Goal: Task Accomplishment & Management: Manage account settings

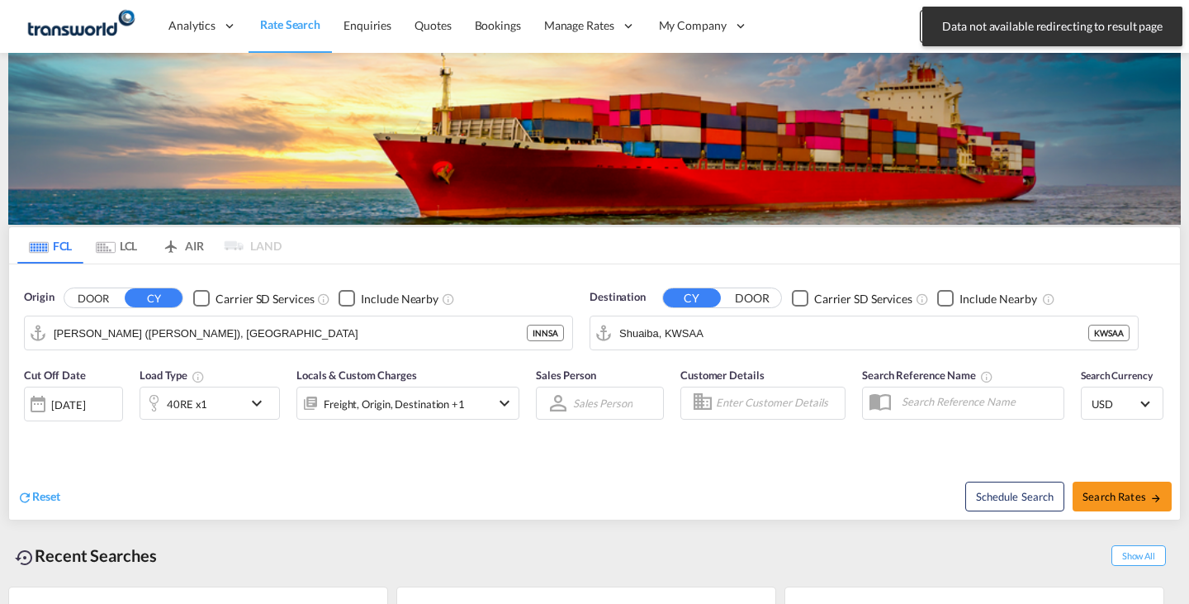
click at [924, 30] on md-toast "Data not available redirecting to result page Press Escape to dismiss." at bounding box center [1052, 26] width 273 height 53
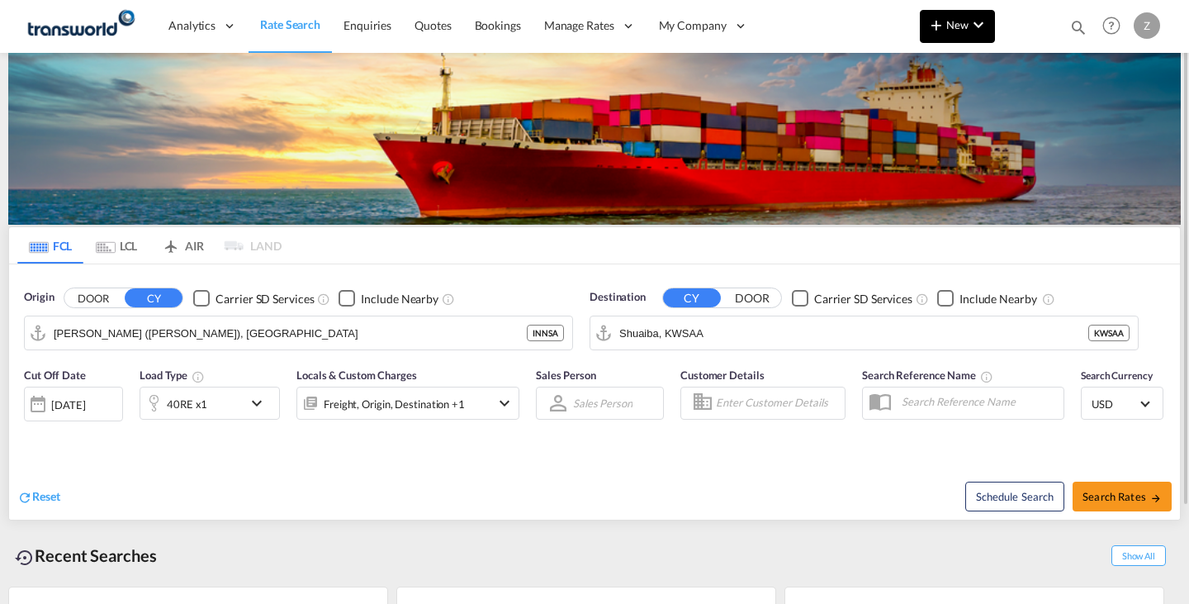
click at [935, 31] on md-icon "icon-plus 400-fg" at bounding box center [936, 25] width 20 height 20
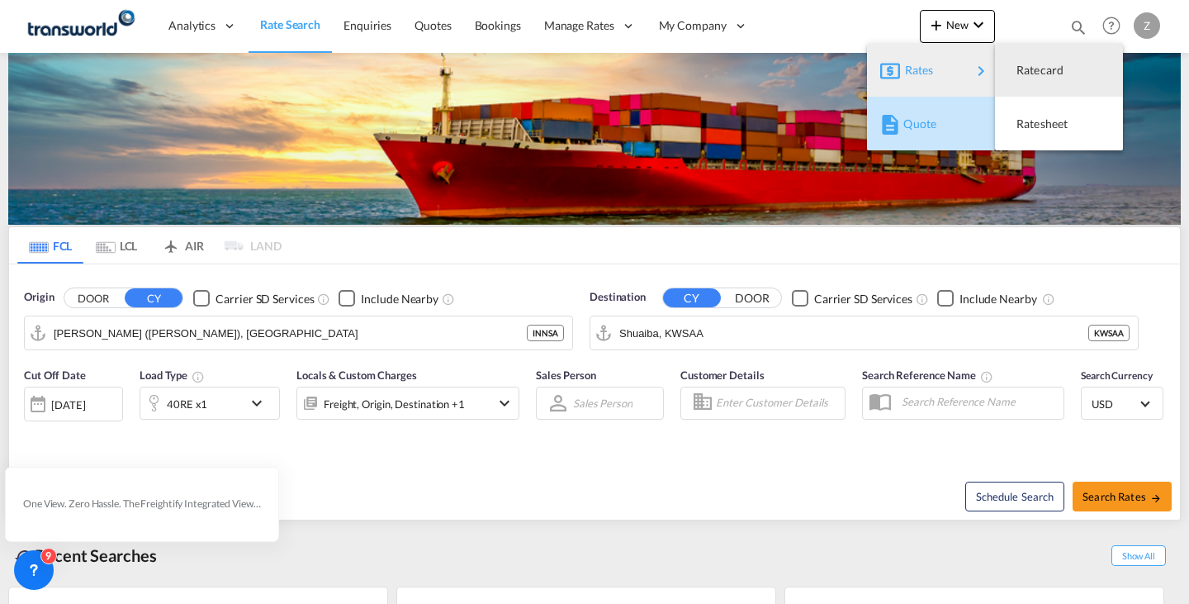
click at [902, 122] on div "Quote" at bounding box center [931, 123] width 102 height 41
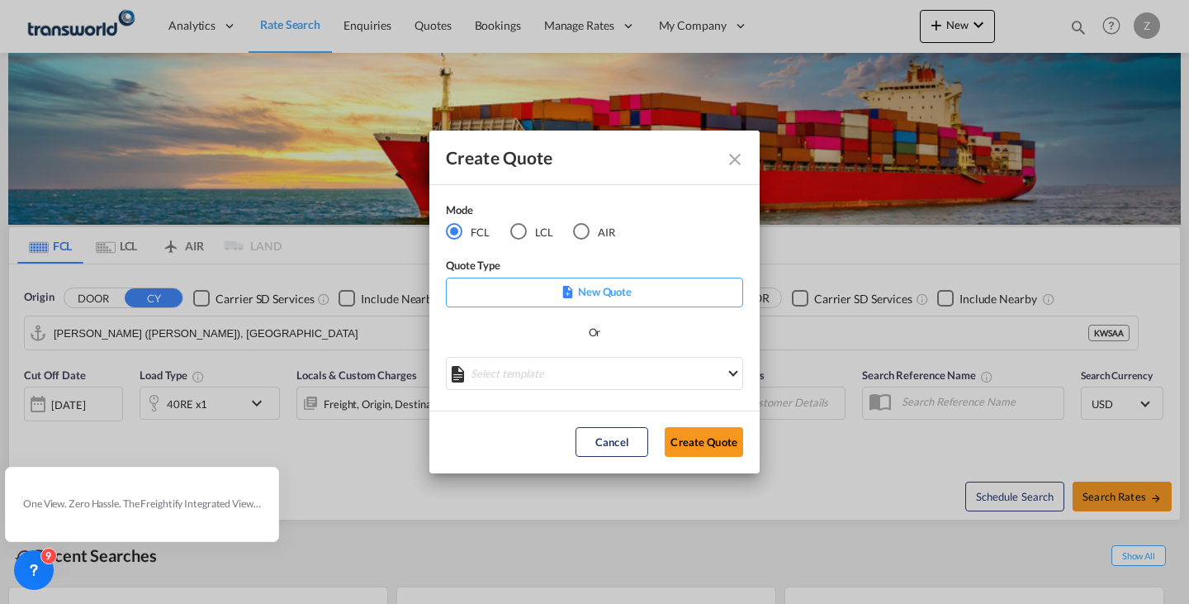
click at [604, 227] on md-radio-button "AIR" at bounding box center [594, 231] width 42 height 18
click at [699, 441] on button "Create Quote" at bounding box center [704, 442] width 78 height 30
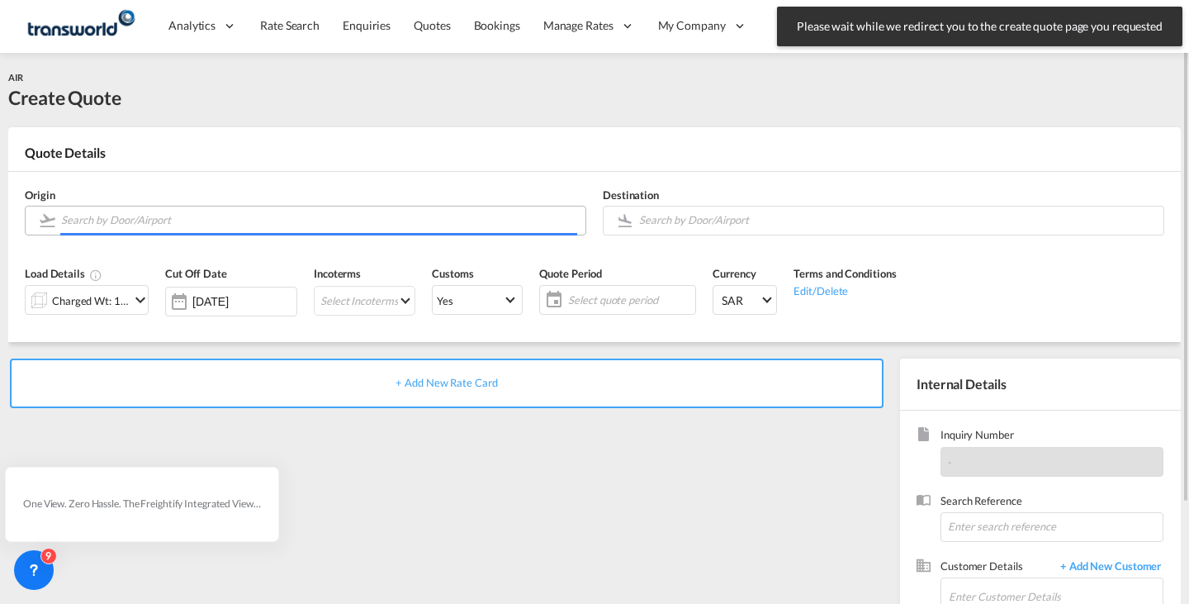
click at [220, 218] on input "Search by Door/Airport" at bounding box center [319, 220] width 516 height 29
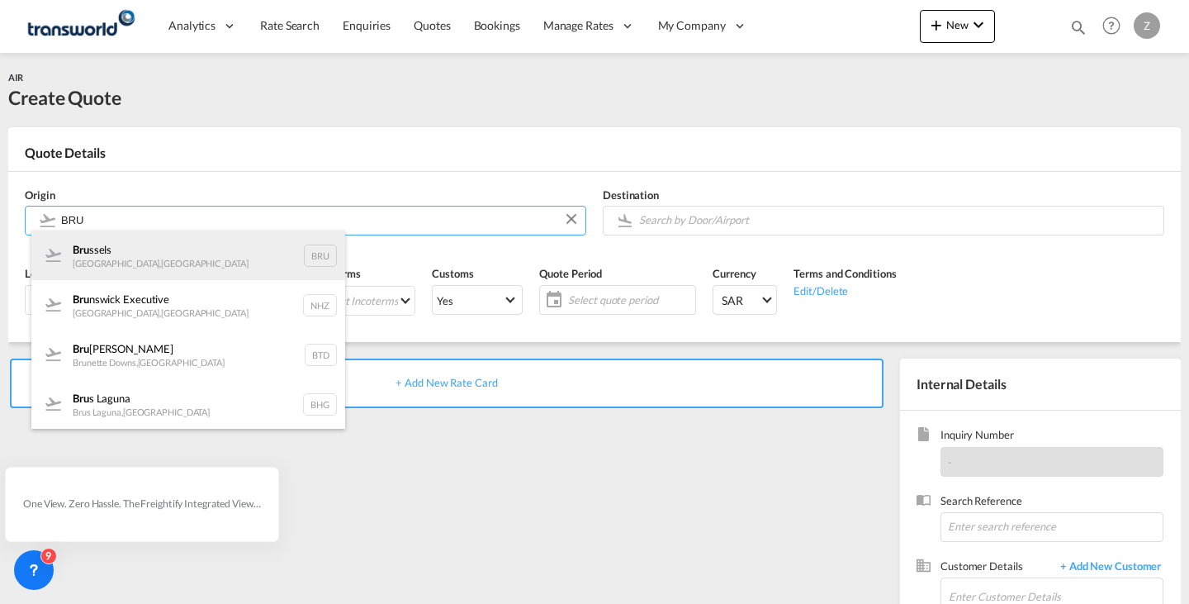
click at [188, 248] on div "Bru ssels [GEOGRAPHIC_DATA] , [GEOGRAPHIC_DATA] BRU" at bounding box center [188, 255] width 314 height 50
type input "[GEOGRAPHIC_DATA], [GEOGRAPHIC_DATA], [GEOGRAPHIC_DATA]"
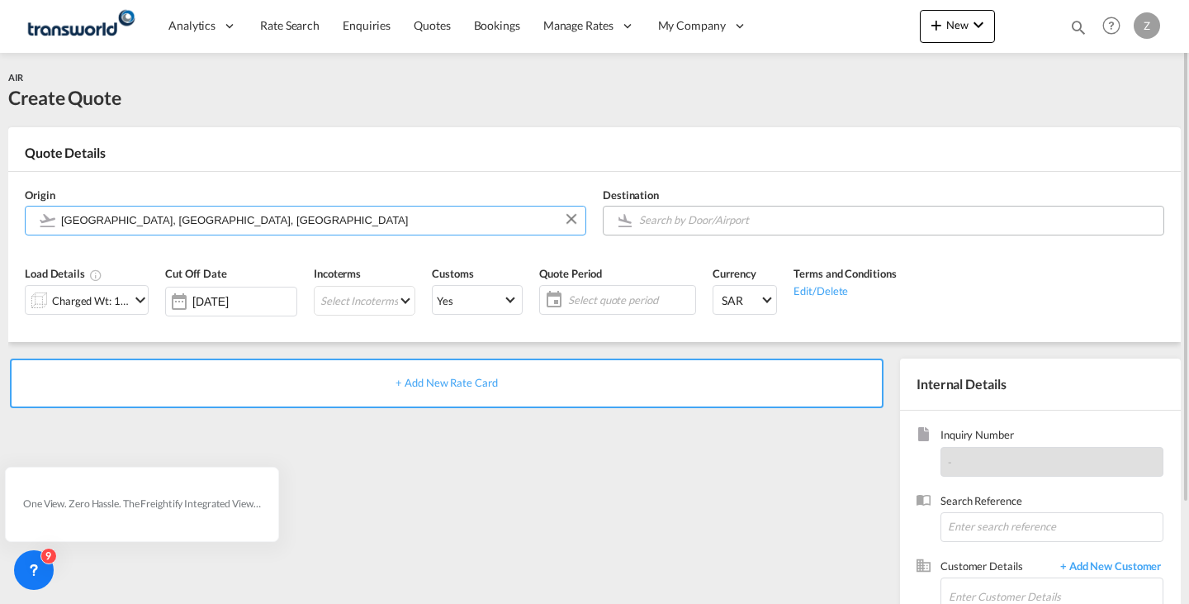
click at [738, 225] on input "Search by Door/Airport" at bounding box center [897, 220] width 516 height 29
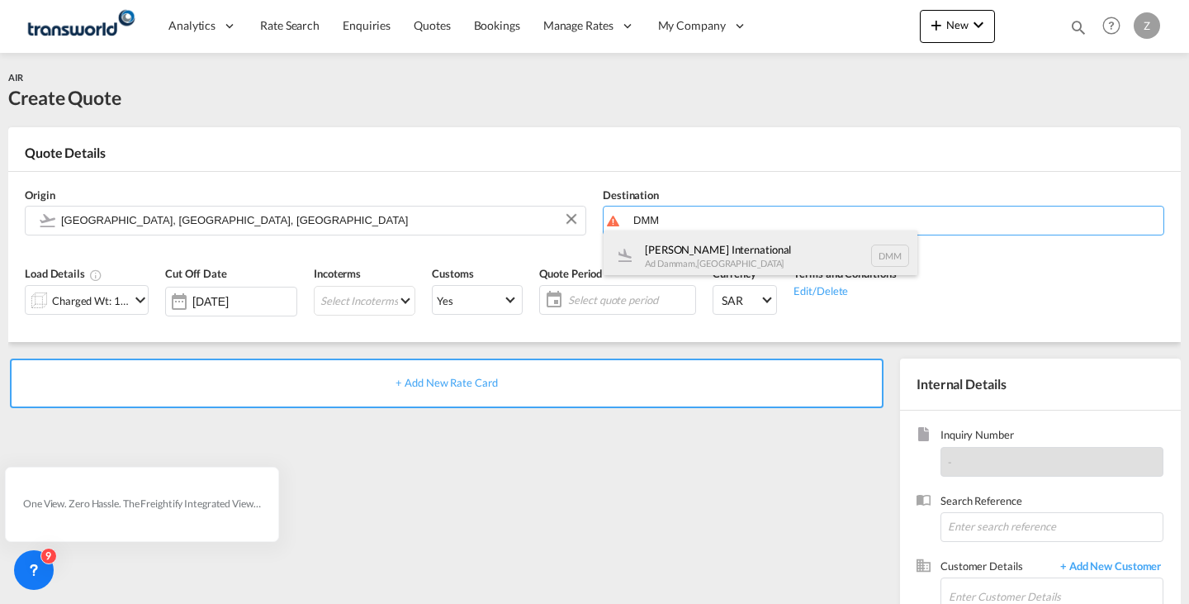
click at [726, 236] on div "[PERSON_NAME] International Ad Dammam , [GEOGRAPHIC_DATA] DMM" at bounding box center [761, 255] width 314 height 50
type input "[PERSON_NAME] International, Ad Dammam, DMM"
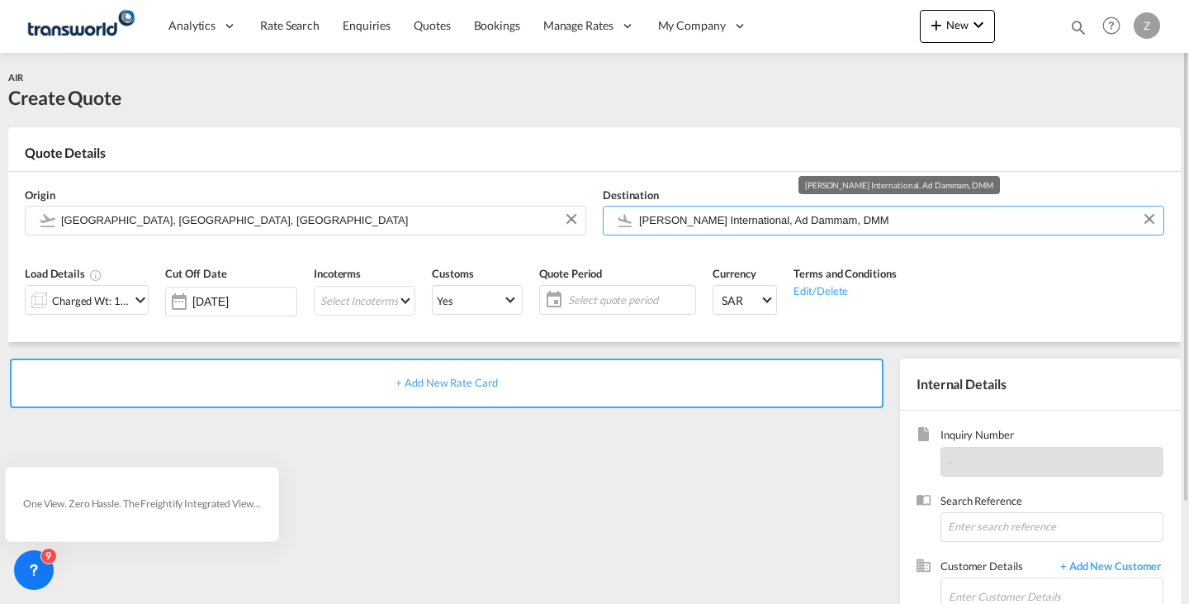
click at [93, 282] on md-input-container "Charged Wt: 1.00 KG" at bounding box center [87, 298] width 124 height 33
click at [108, 301] on div "Charged Wt: 1.00 KG" at bounding box center [91, 300] width 78 height 23
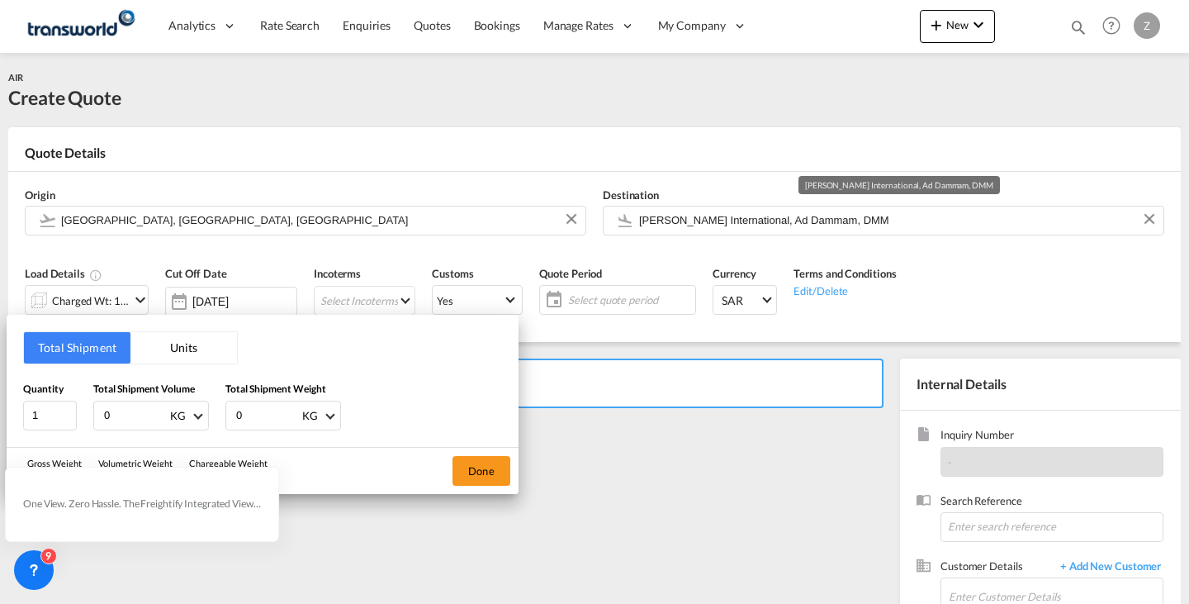
click at [265, 418] on input "0" at bounding box center [267, 415] width 66 height 28
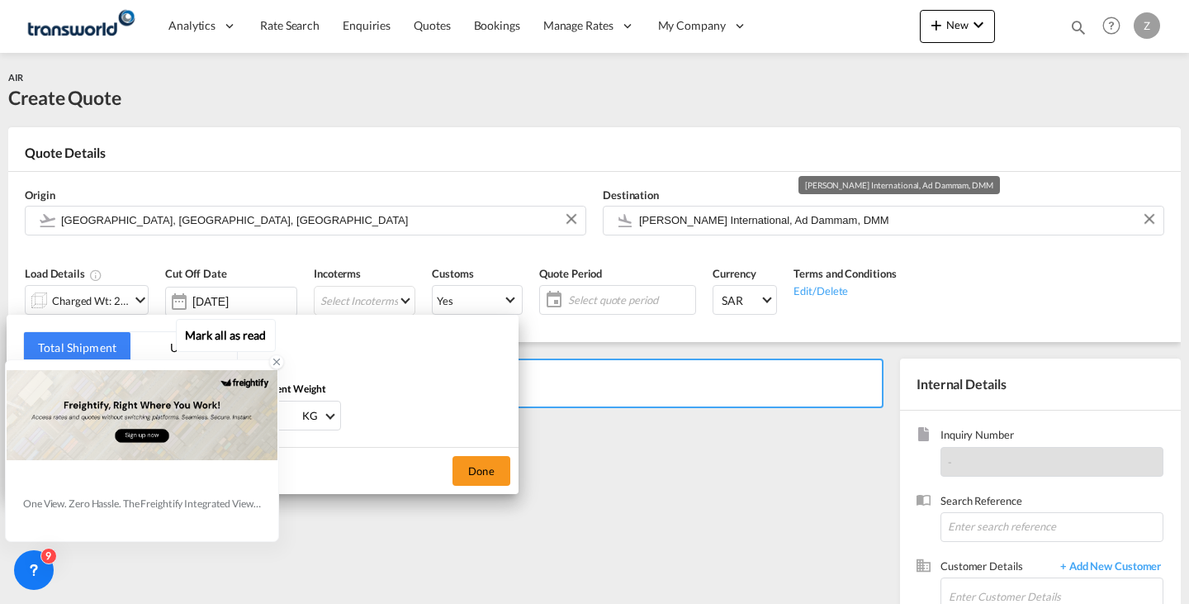
type input "25"
click at [277, 362] on icon at bounding box center [277, 362] width 12 height 12
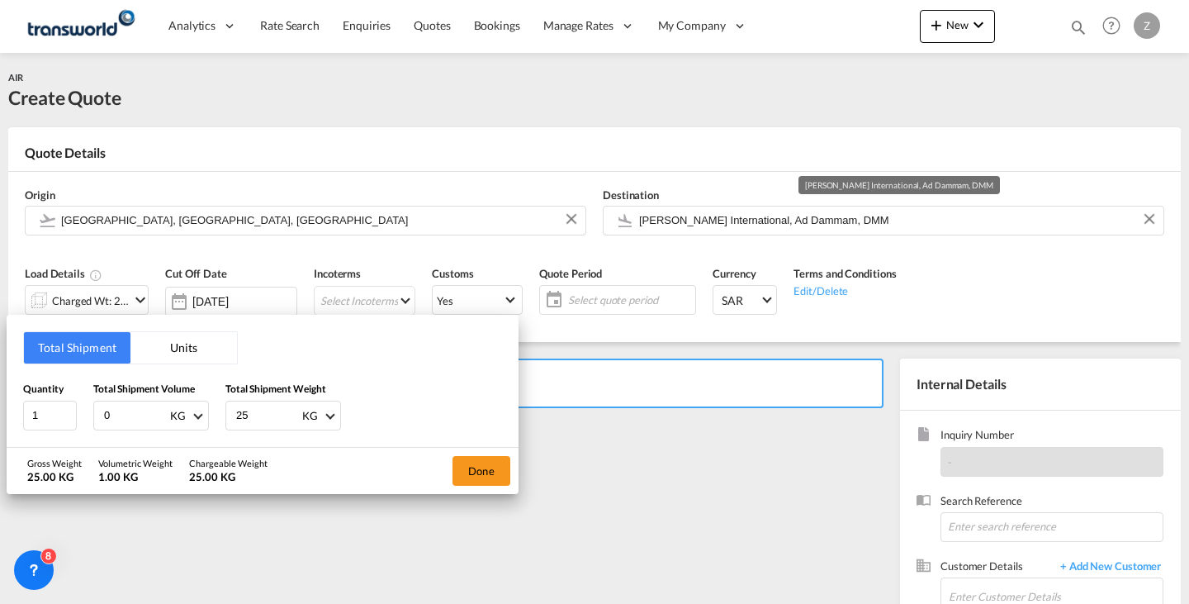
click at [134, 413] on input "0" at bounding box center [135, 415] width 66 height 28
type input "25"
click at [474, 462] on button "Done" at bounding box center [481, 471] width 58 height 30
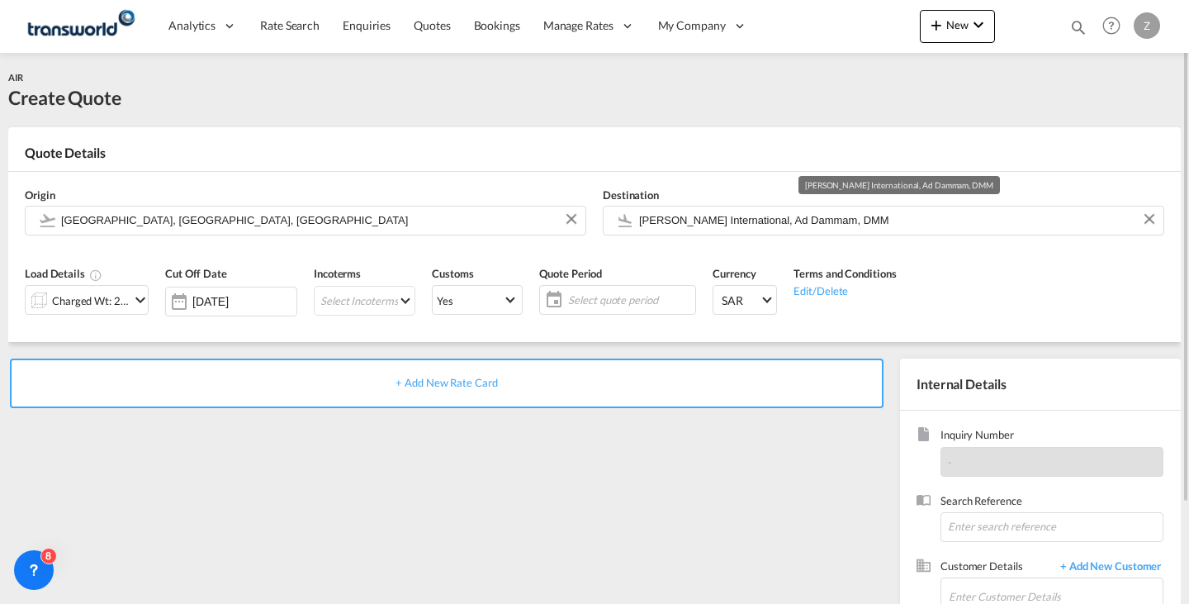
click at [352, 281] on div "Incoterms Select Incoterms EXW - export Ex Works CFR - export Cost and Freight …" at bounding box center [364, 296] width 118 height 78
click at [352, 297] on md-select "Select Incoterms EXW - export Ex Works CFR - export Cost and Freight DAP - expo…" at bounding box center [365, 301] width 102 height 30
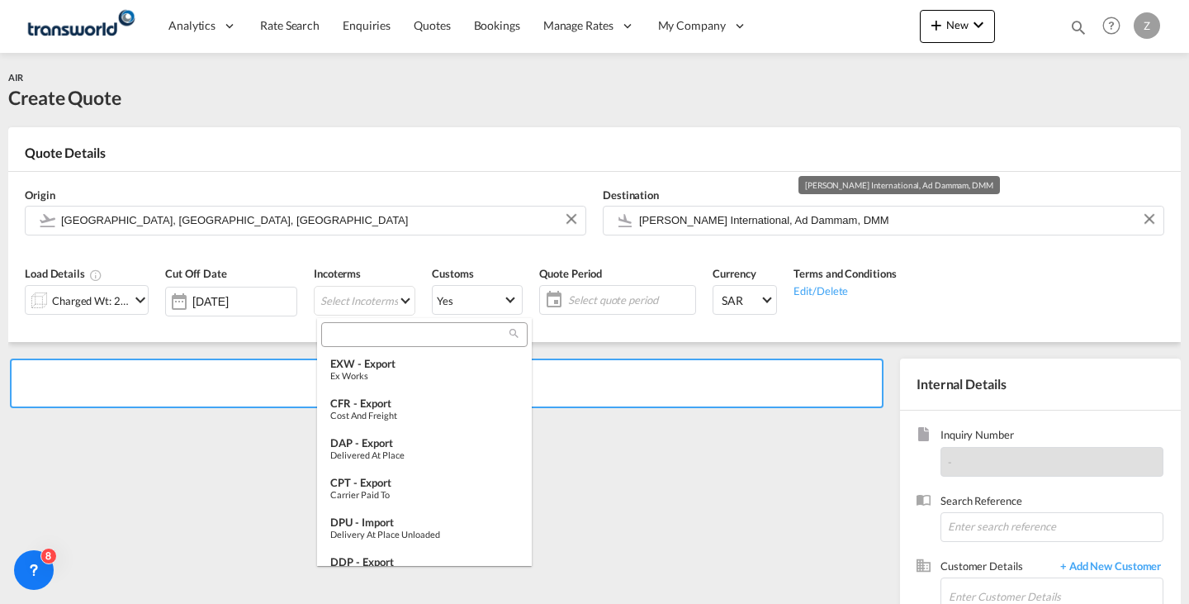
click at [400, 349] on md-select-header at bounding box center [424, 334] width 215 height 33
click at [420, 332] on input "search" at bounding box center [417, 334] width 183 height 15
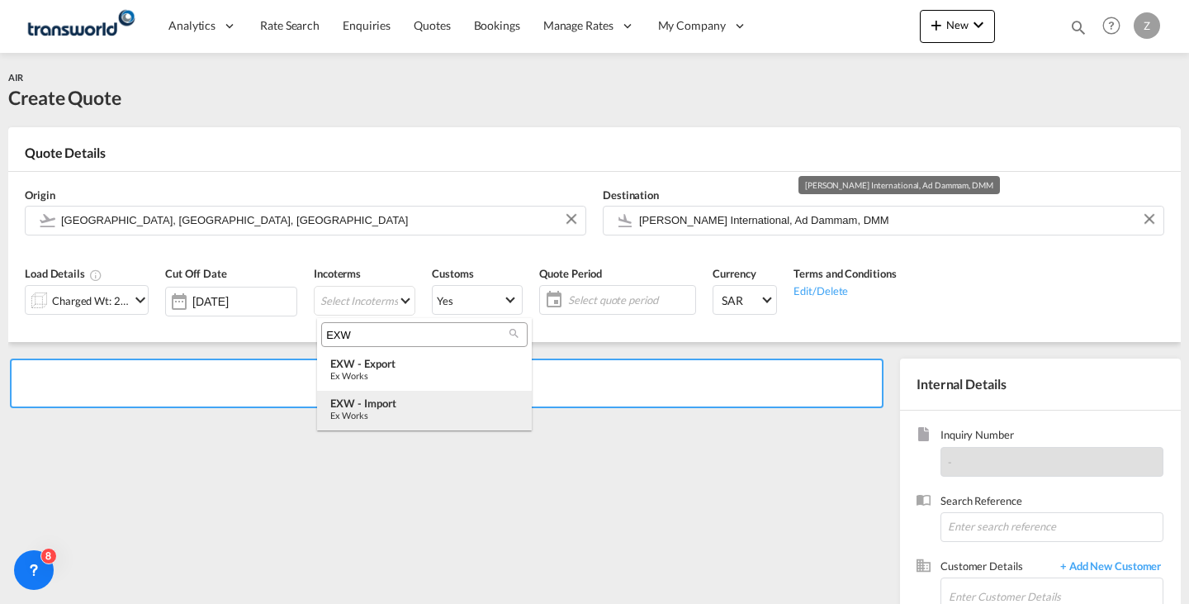
type input "EXW"
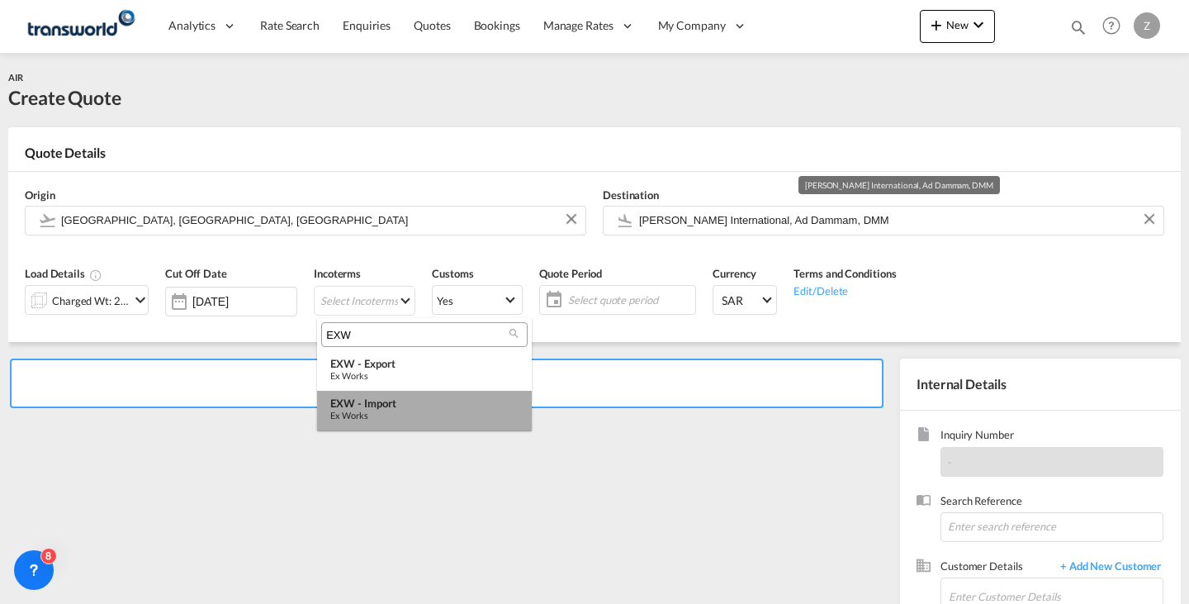
click at [402, 397] on div "EXW - import" at bounding box center [424, 402] width 188 height 13
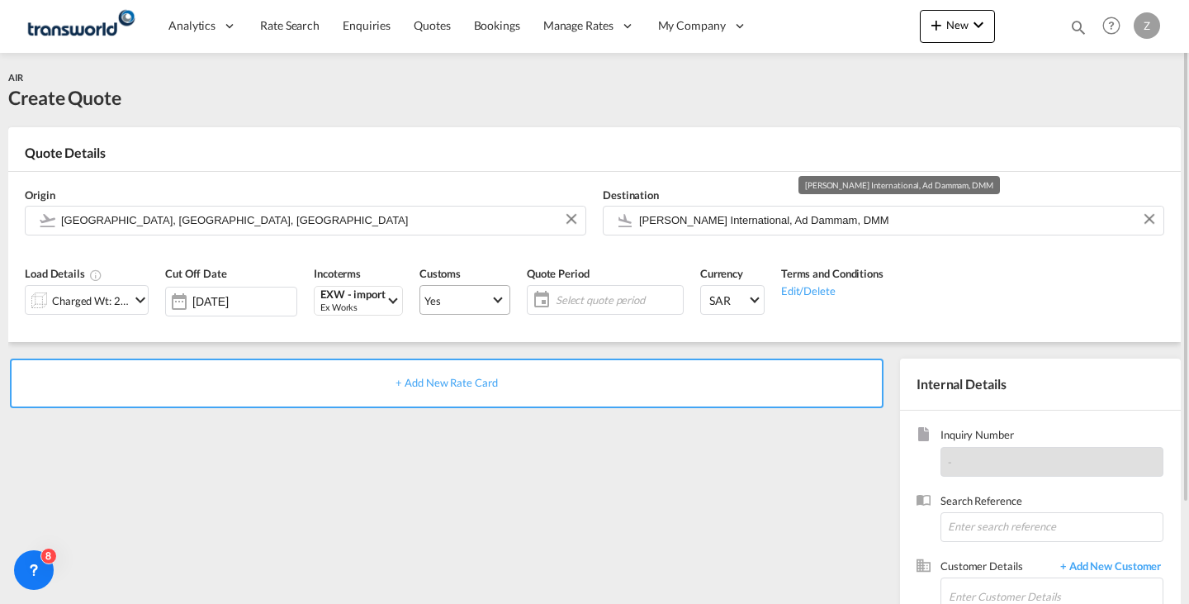
click at [481, 300] on span "Yes" at bounding box center [457, 300] width 66 height 15
click at [605, 304] on md-backdrop at bounding box center [594, 302] width 1189 height 604
click at [605, 304] on span "Select quote period" at bounding box center [617, 299] width 123 height 15
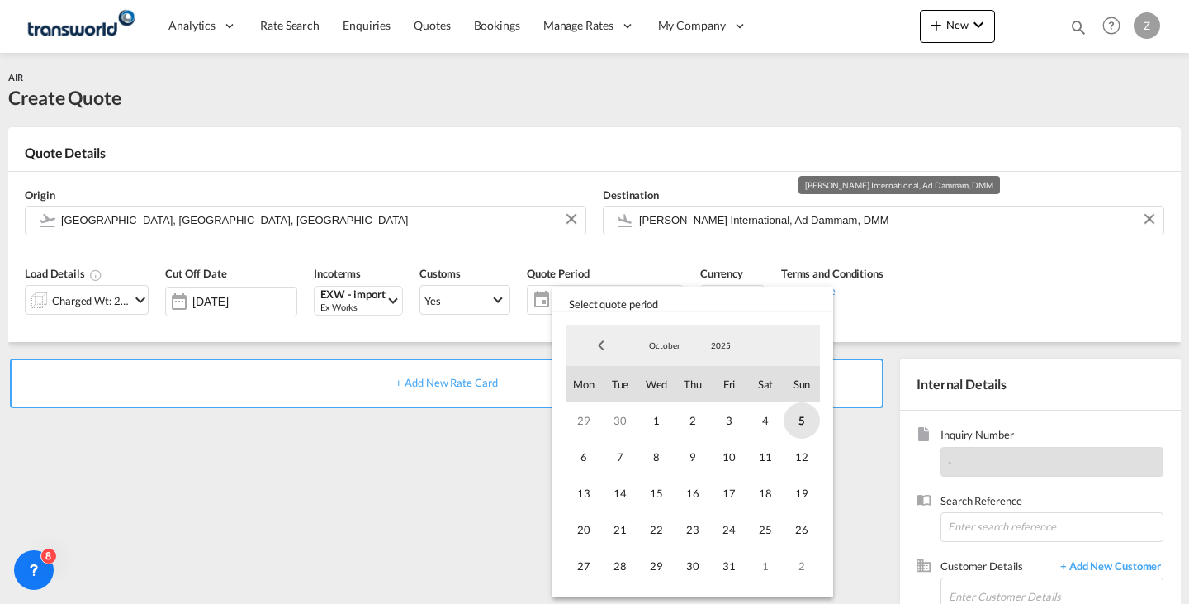
click at [787, 423] on span "5" at bounding box center [802, 420] width 36 height 36
click at [736, 561] on span "31" at bounding box center [729, 565] width 36 height 36
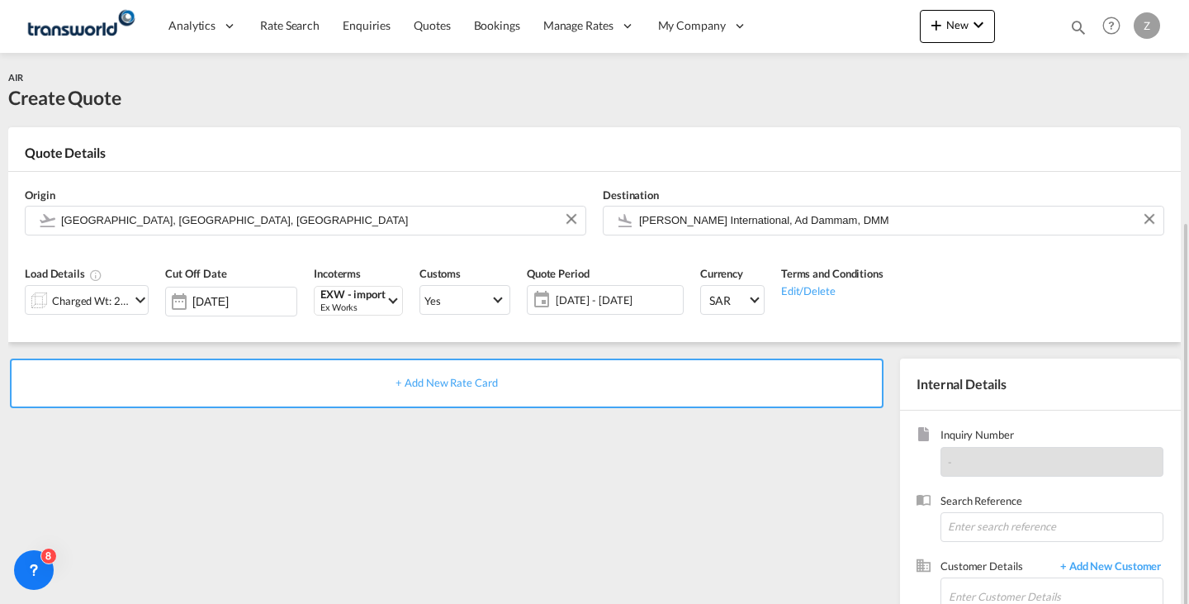
scroll to position [121, 0]
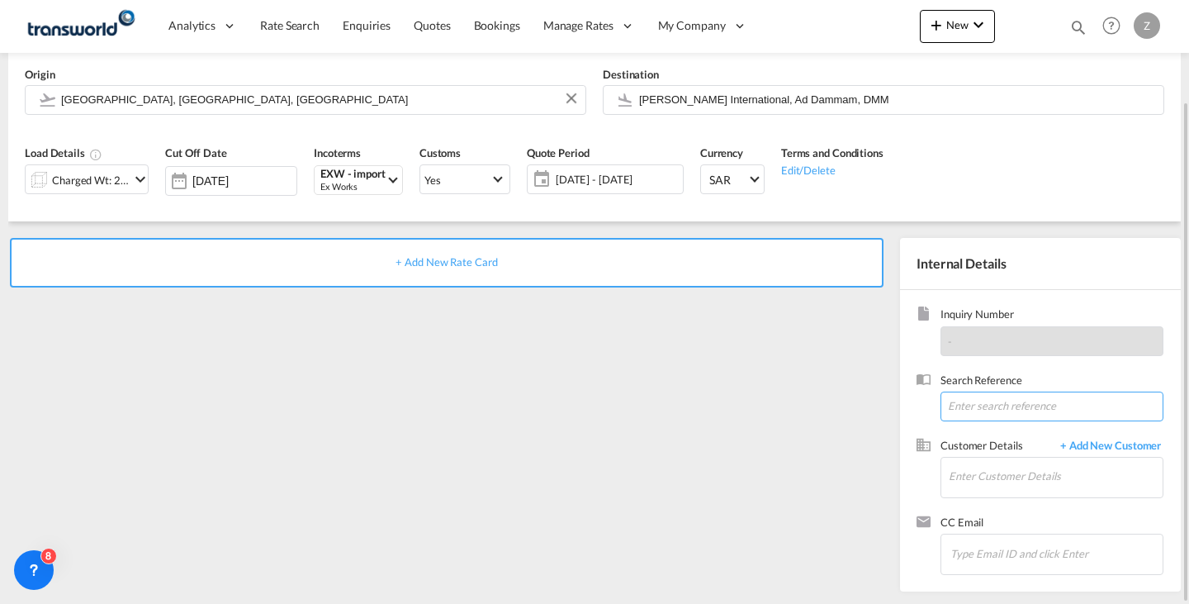
paste input "TW0210775"
click at [1035, 416] on input "TW0210775" at bounding box center [1051, 406] width 223 height 30
type input "TW0210775"
click at [1009, 467] on input "Enter Customer Details" at bounding box center [1056, 475] width 214 height 37
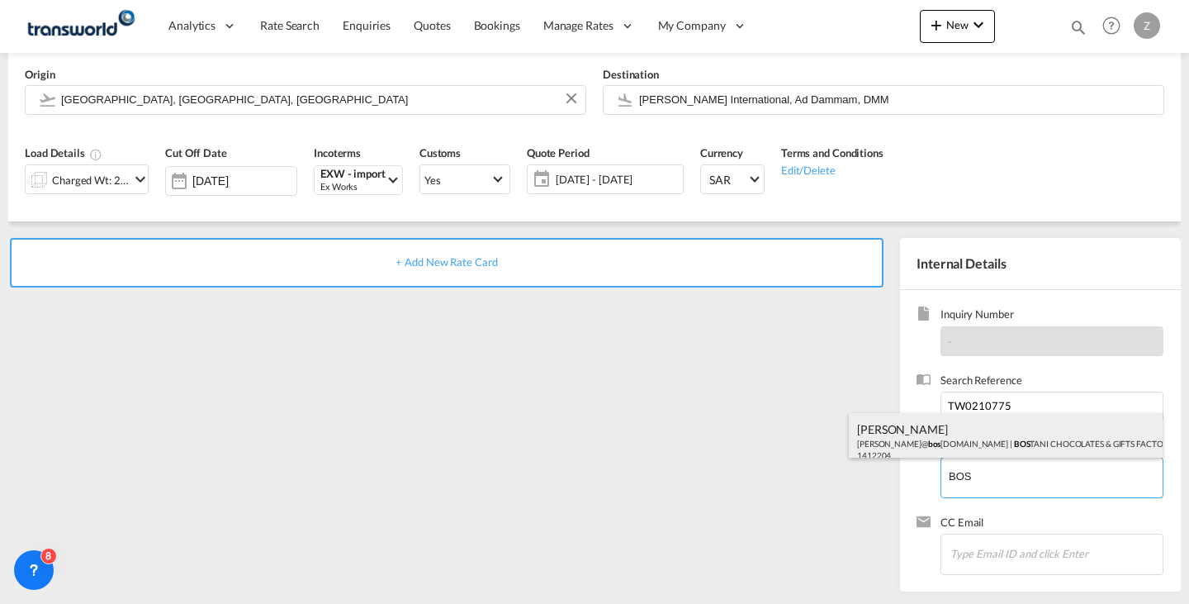
click at [1022, 439] on div "[PERSON_NAME]@ bos [DOMAIN_NAME] | [PERSON_NAME] CHOCOLATES & GIFTS FACTORY CO.…" at bounding box center [1006, 441] width 314 height 56
type input "BOSTANI CHOCOLATES & GIFTS FACTORY CO., [PERSON_NAME], [PERSON_NAME][EMAIL_ADDR…"
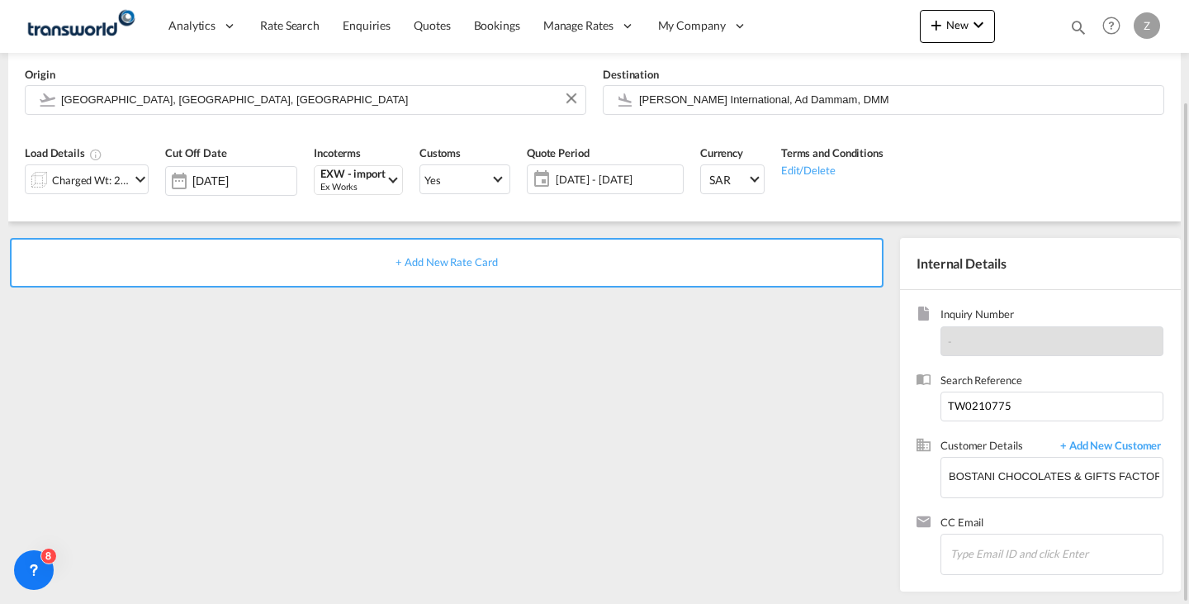
click at [743, 249] on div "+ Add New Rate Card" at bounding box center [447, 263] width 874 height 50
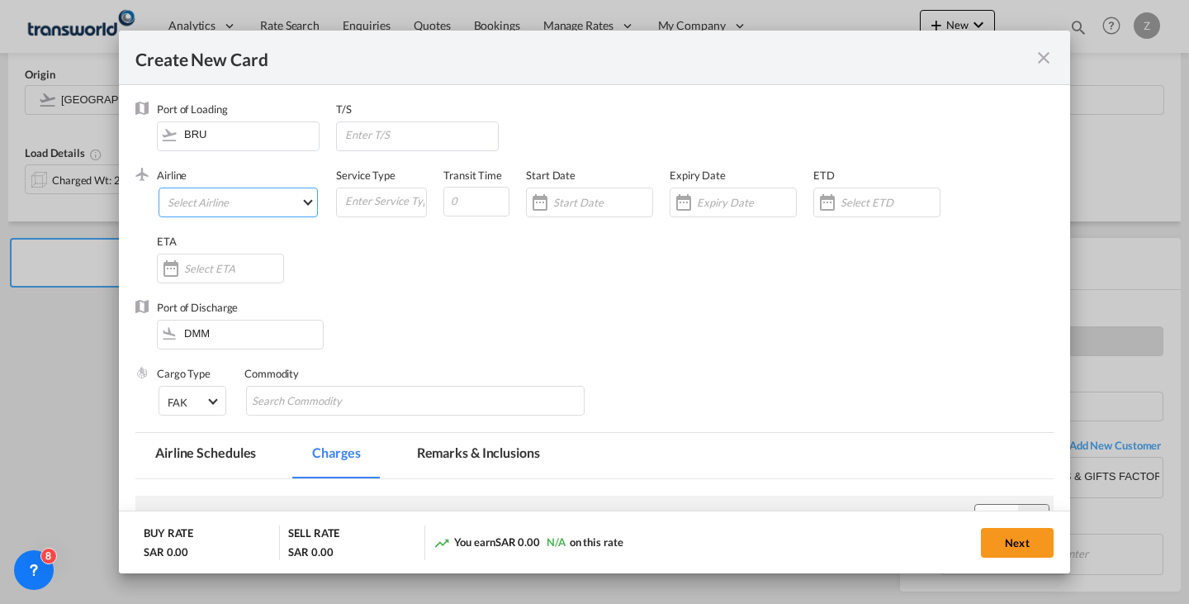
click at [300, 203] on md-select "Select Airline AIR EXPRESS S.A. (1166- / -) CMA CGM Air Cargo (1140-2C / -) DDW…" at bounding box center [238, 202] width 159 height 30
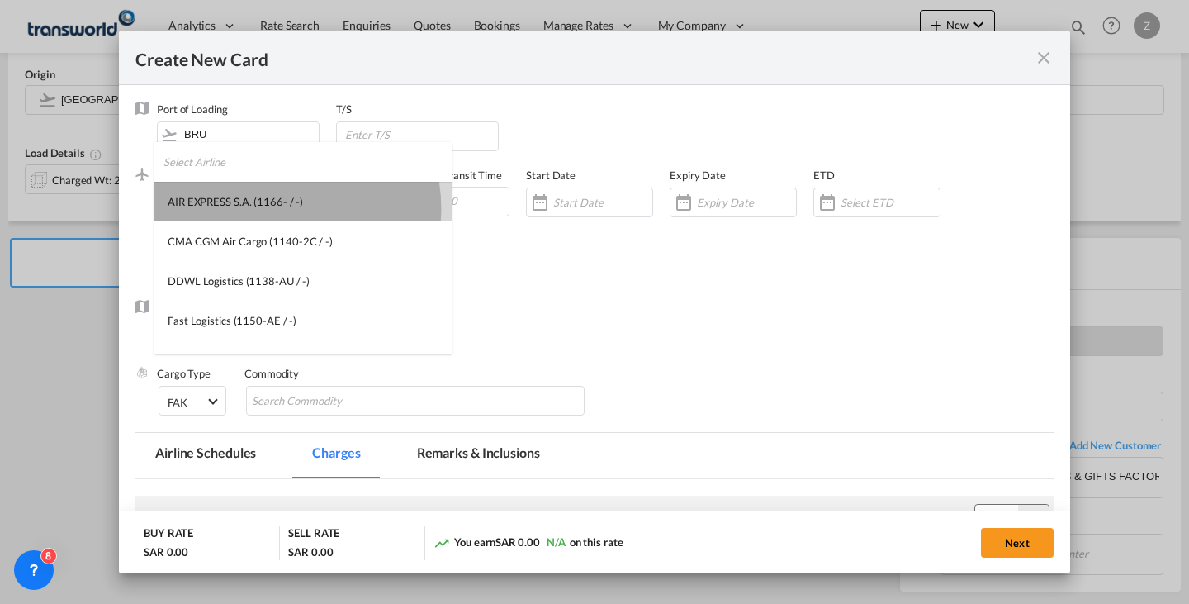
click at [277, 208] on div "AIR EXPRESS S.A. (1166- / -)" at bounding box center [235, 201] width 135 height 15
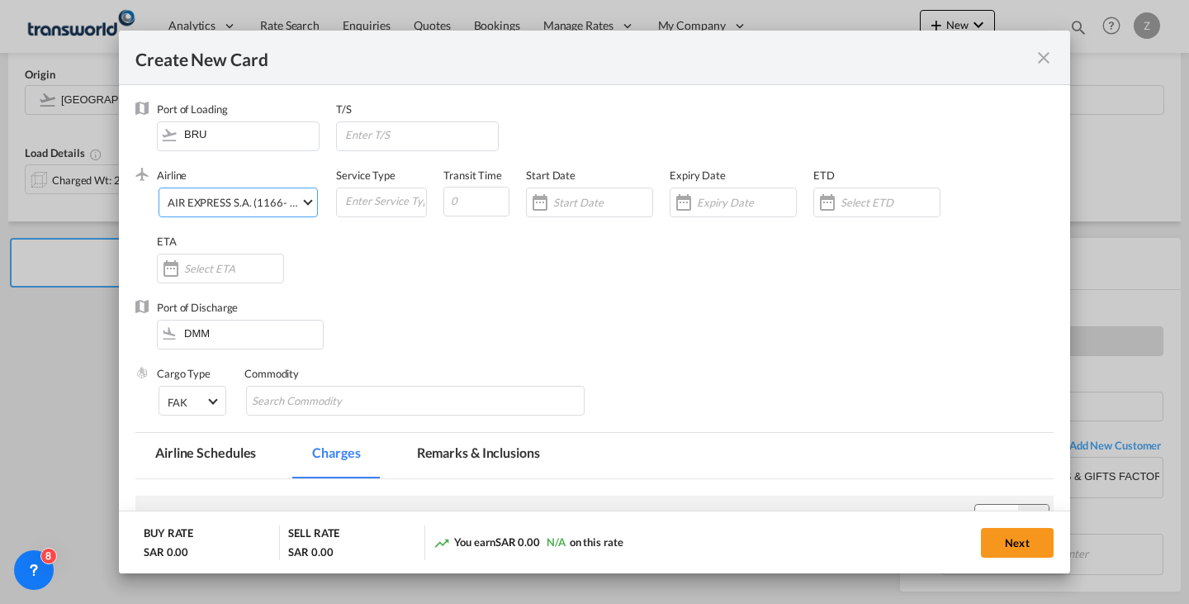
click at [285, 201] on div "AIR EXPRESS S.A. (1166- / -)" at bounding box center [235, 202] width 135 height 13
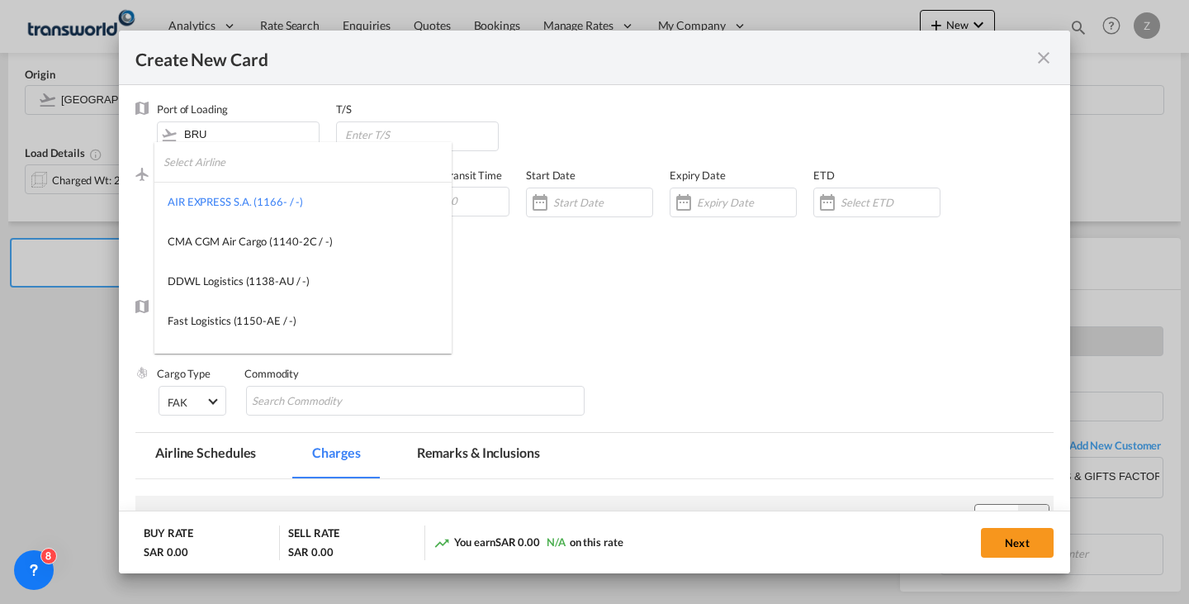
click at [302, 159] on input "search" at bounding box center [307, 162] width 288 height 40
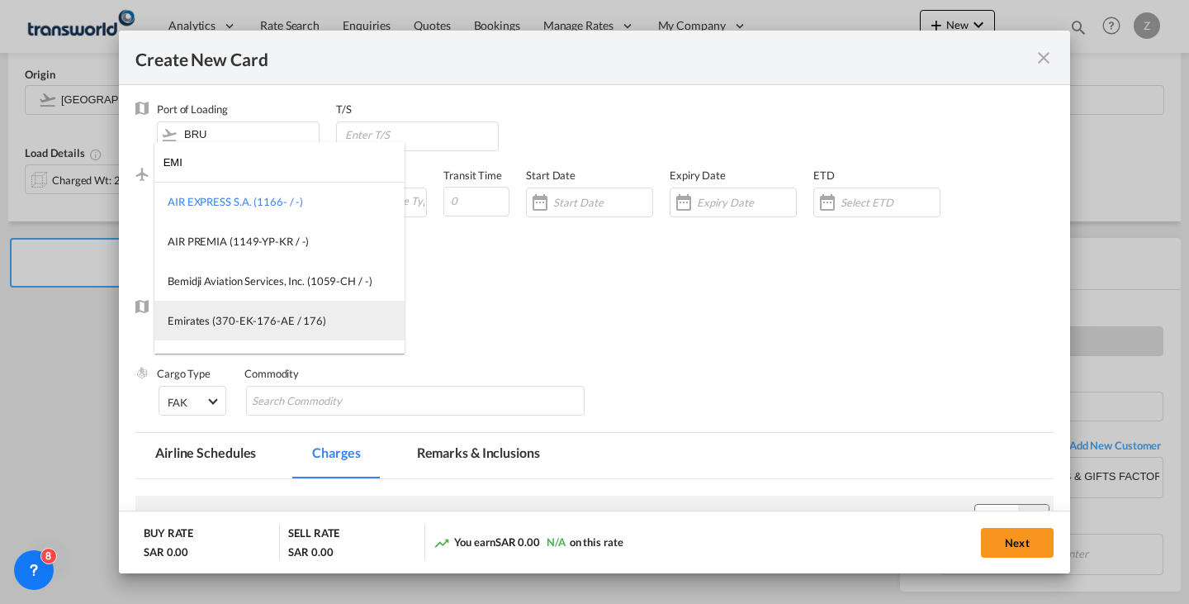
type input "EMI"
click at [275, 311] on md-option "Emirates (370-EK-176-AE / 176)" at bounding box center [279, 321] width 250 height 40
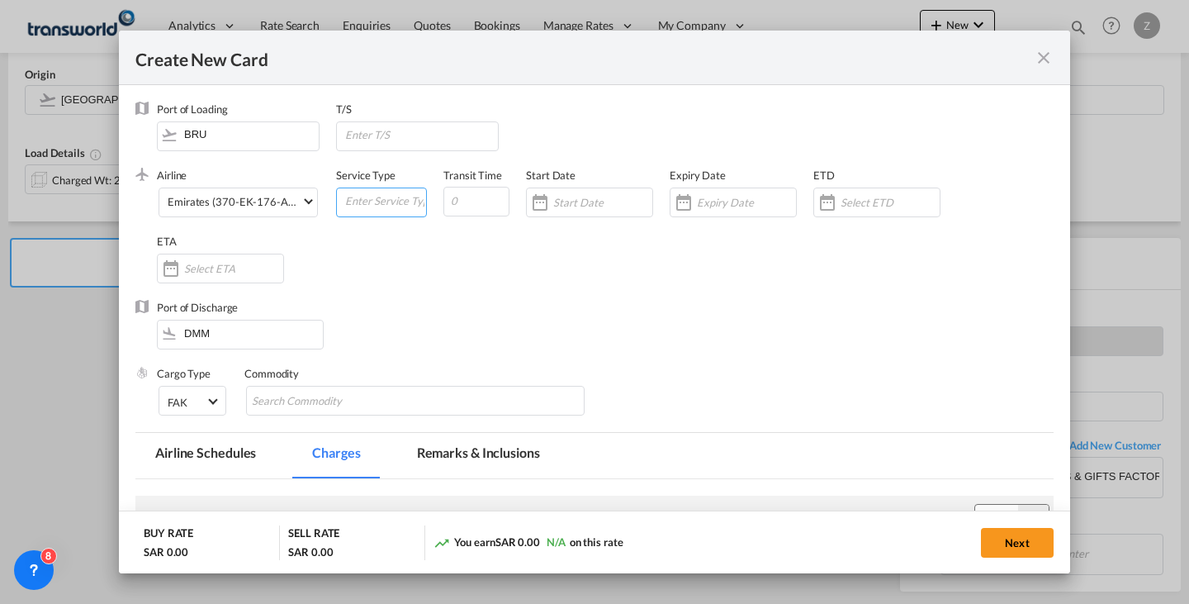
click at [389, 208] on input "Create New CardPort ..." at bounding box center [384, 200] width 83 height 25
type input "AIR"
type input "7"
click at [594, 204] on input "Create New CardPort ..." at bounding box center [602, 202] width 99 height 13
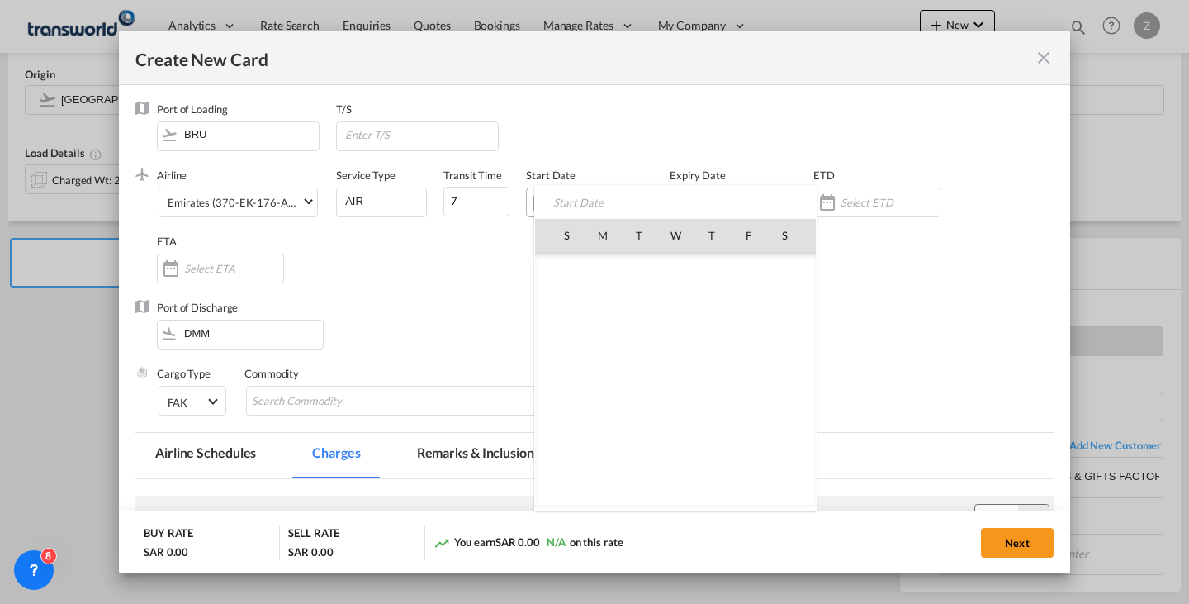
scroll to position [382681, 0]
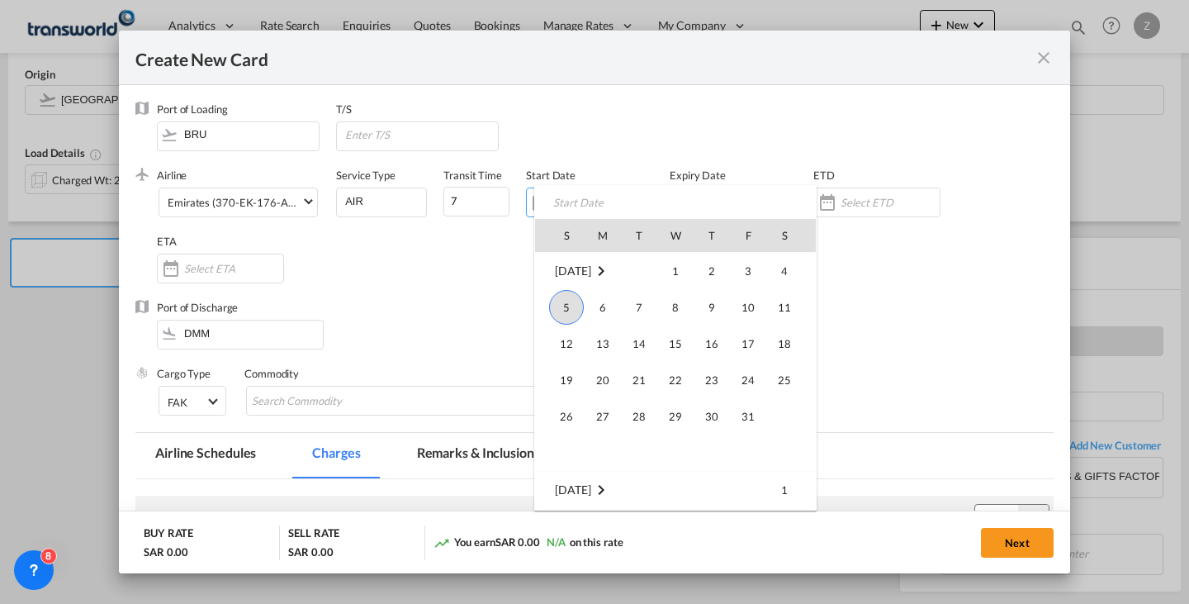
click at [566, 304] on span "5" at bounding box center [566, 307] width 35 height 35
type input "[DATE]"
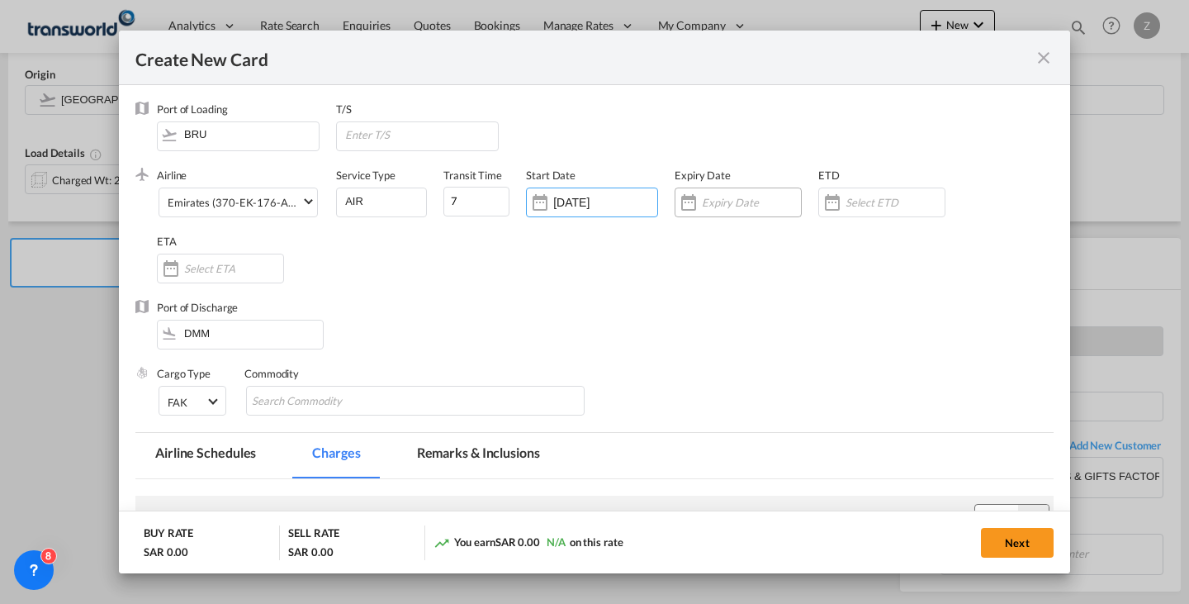
click at [723, 196] on input "Create New CardPort ..." at bounding box center [751, 202] width 99 height 13
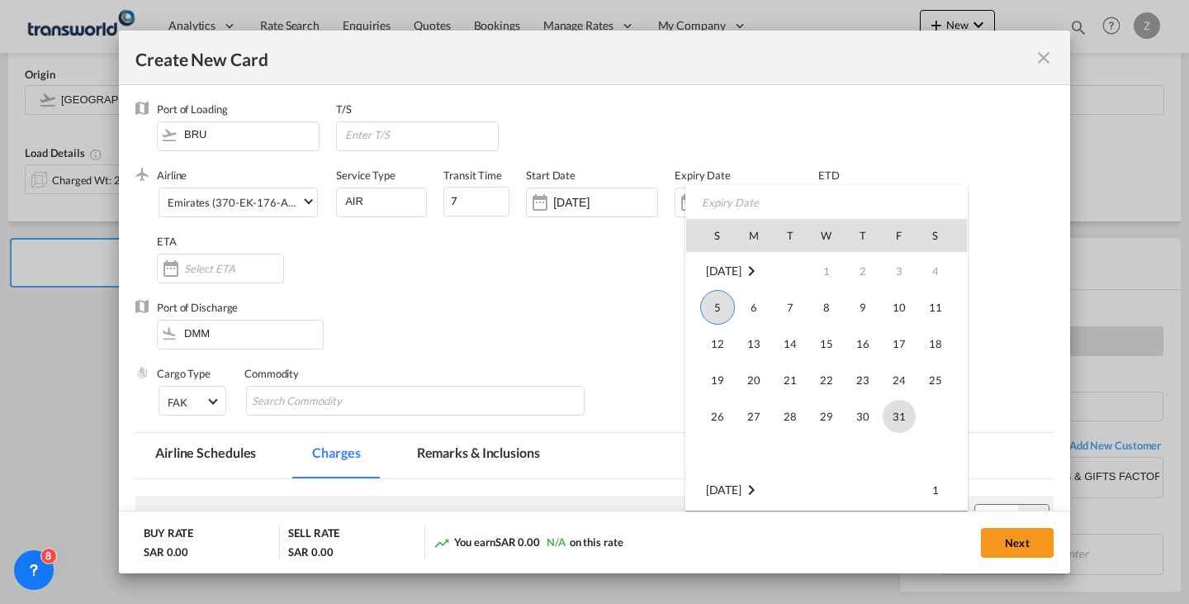
click at [901, 417] on span "31" at bounding box center [899, 416] width 33 height 33
type input "[DATE]"
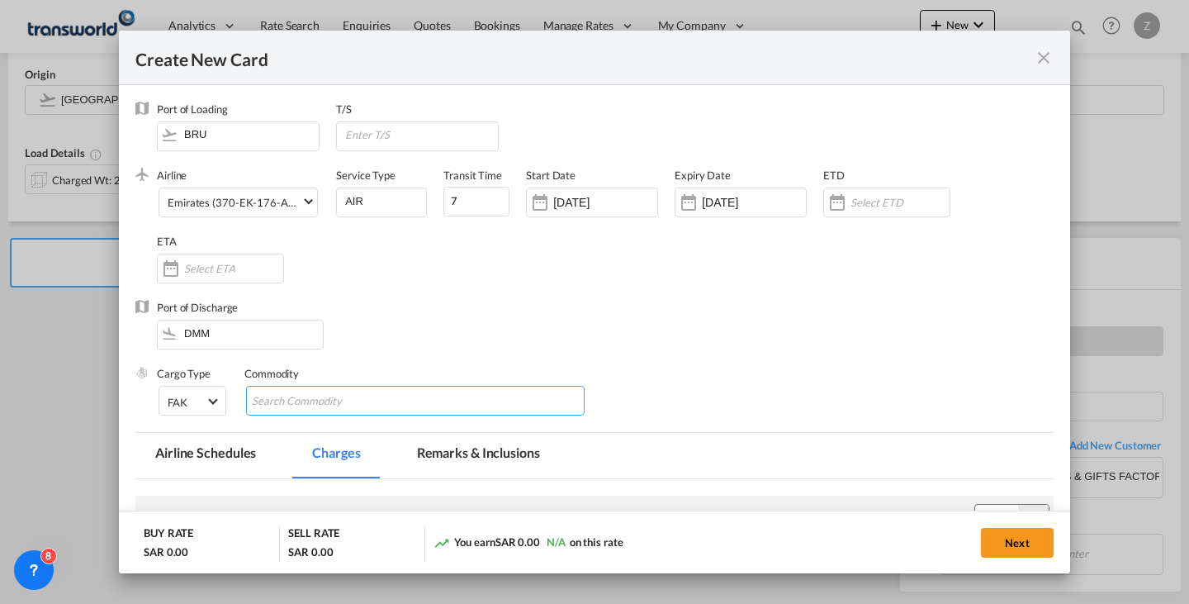
click at [310, 399] on input "Chips input." at bounding box center [327, 401] width 151 height 26
type input "GC"
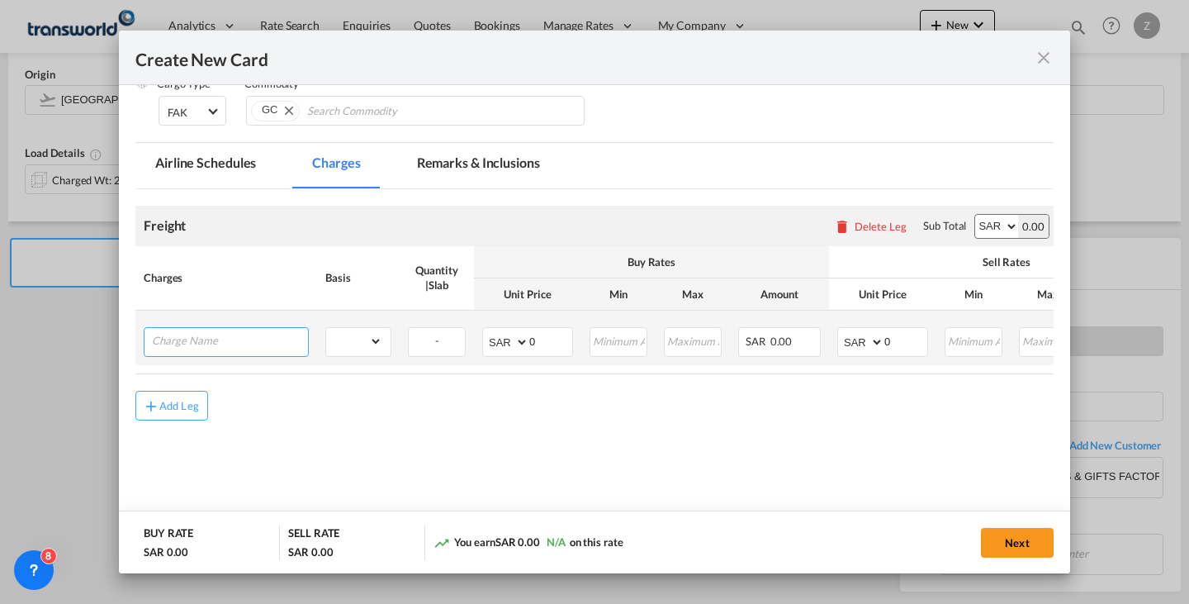
click at [267, 341] on input "Charge Name" at bounding box center [230, 340] width 156 height 25
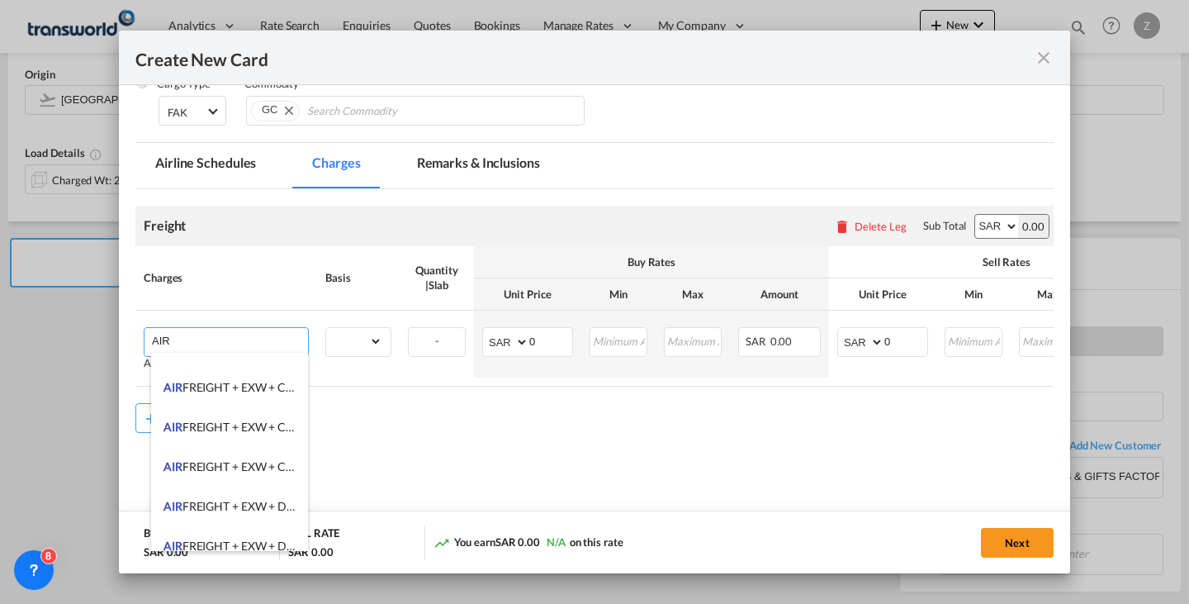
scroll to position [187, 0]
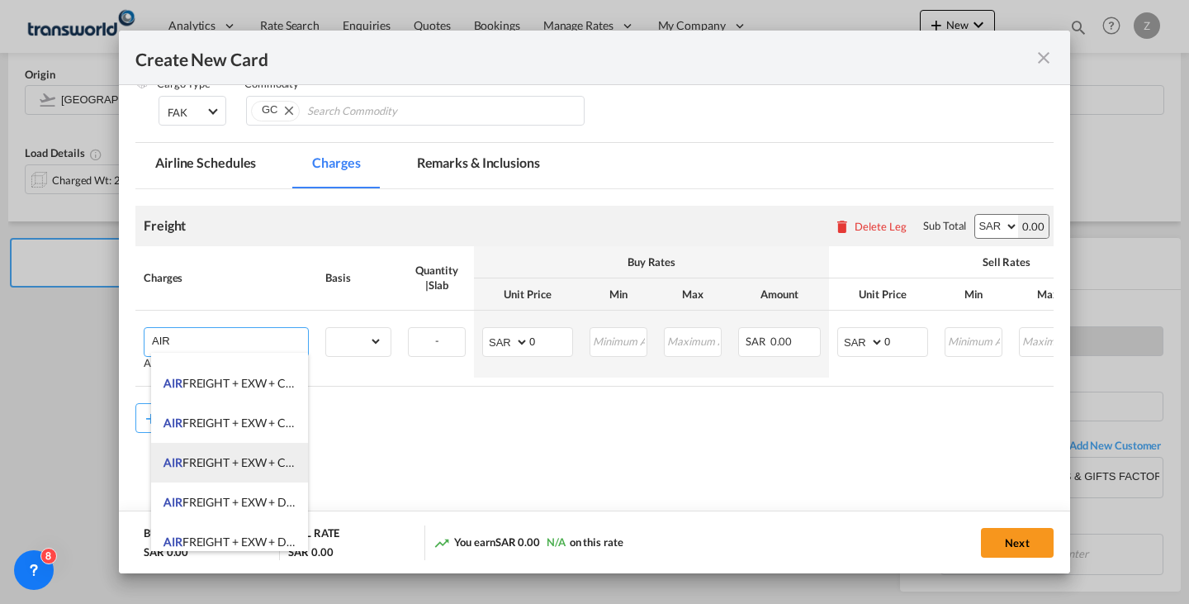
click at [269, 460] on span "AIR FREIGHT + EXW + CLERANCE AND DELIVERY" at bounding box center [292, 462] width 258 height 14
type input "AIR FREIGHT + EXW + CLERANCE AND DELIVERY"
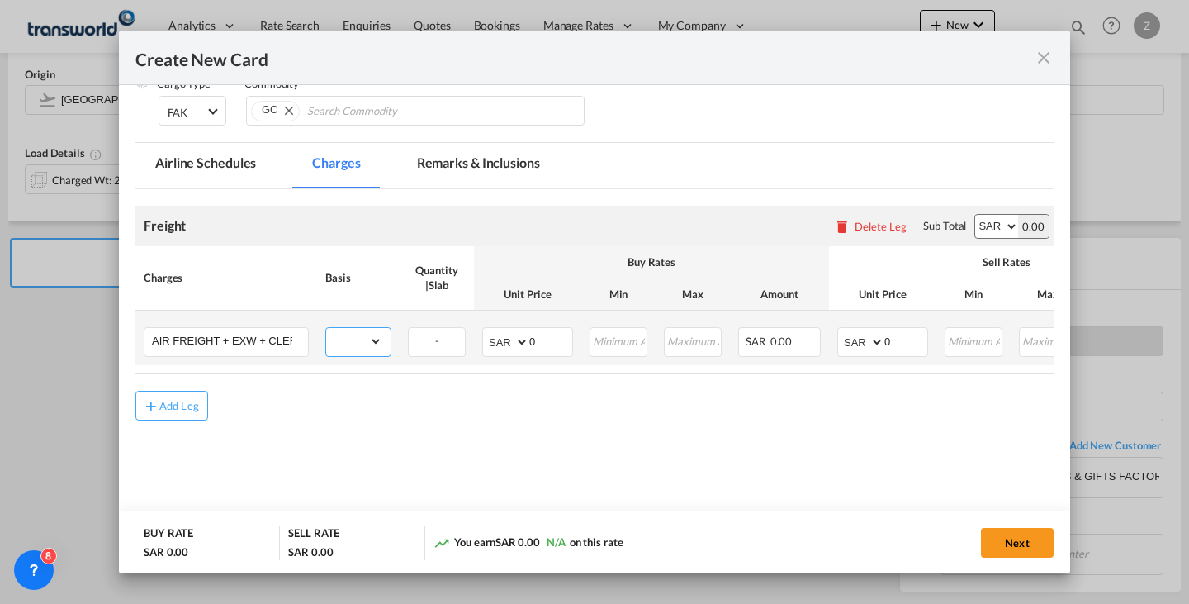
click at [368, 345] on select "gross_weight volumetric_weight per_shipment per_bl per_km % on air freight per_…" at bounding box center [354, 341] width 56 height 26
select select "per_shipment"
click at [326, 328] on select "gross_weight volumetric_weight per_shipment per_bl per_km % on air freight per_…" at bounding box center [354, 341] width 56 height 26
click at [902, 340] on input "0" at bounding box center [905, 340] width 43 height 25
type input "1850"
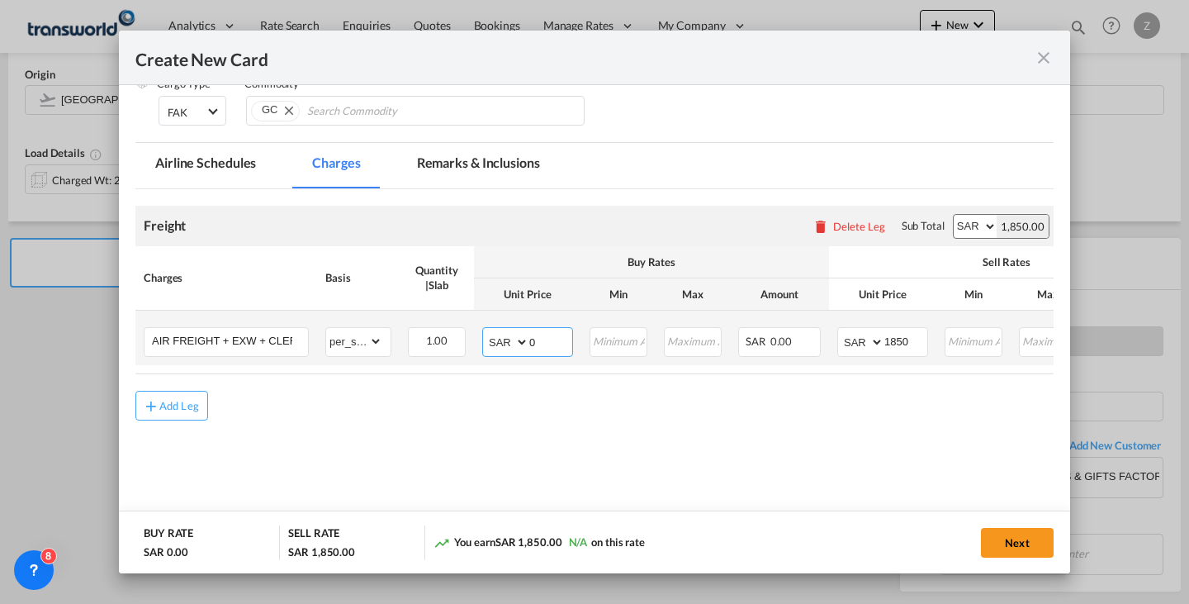
click at [549, 345] on input "0" at bounding box center [550, 340] width 43 height 25
type input "1008.11"
click at [1017, 542] on button "Next" at bounding box center [1017, 543] width 73 height 30
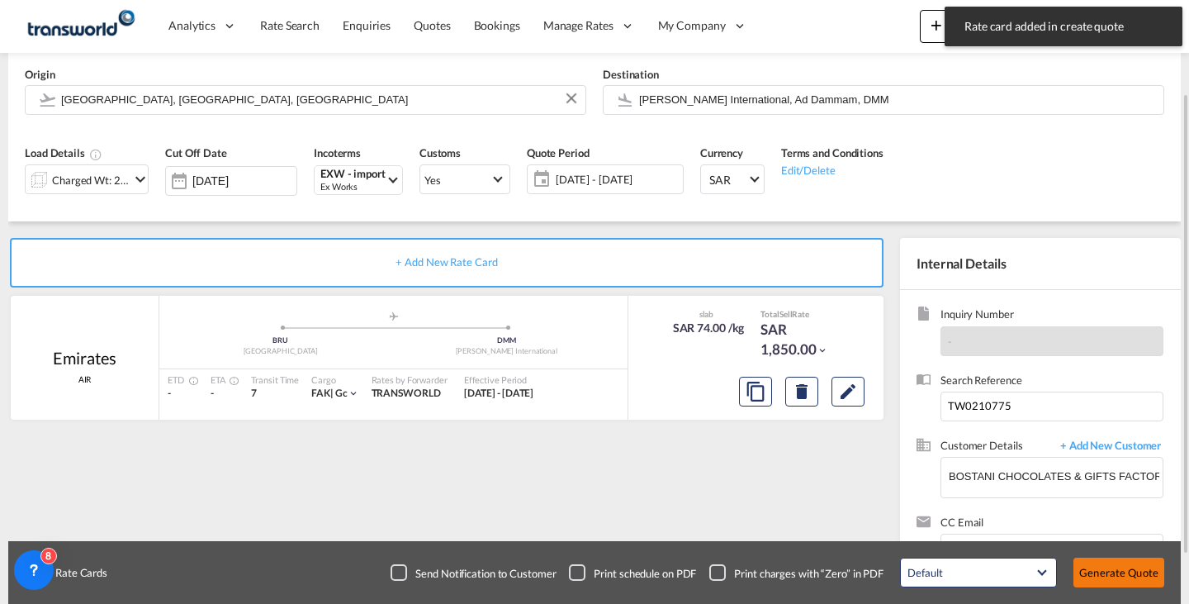
click at [1140, 570] on button "Generate Quote" at bounding box center [1118, 572] width 91 height 30
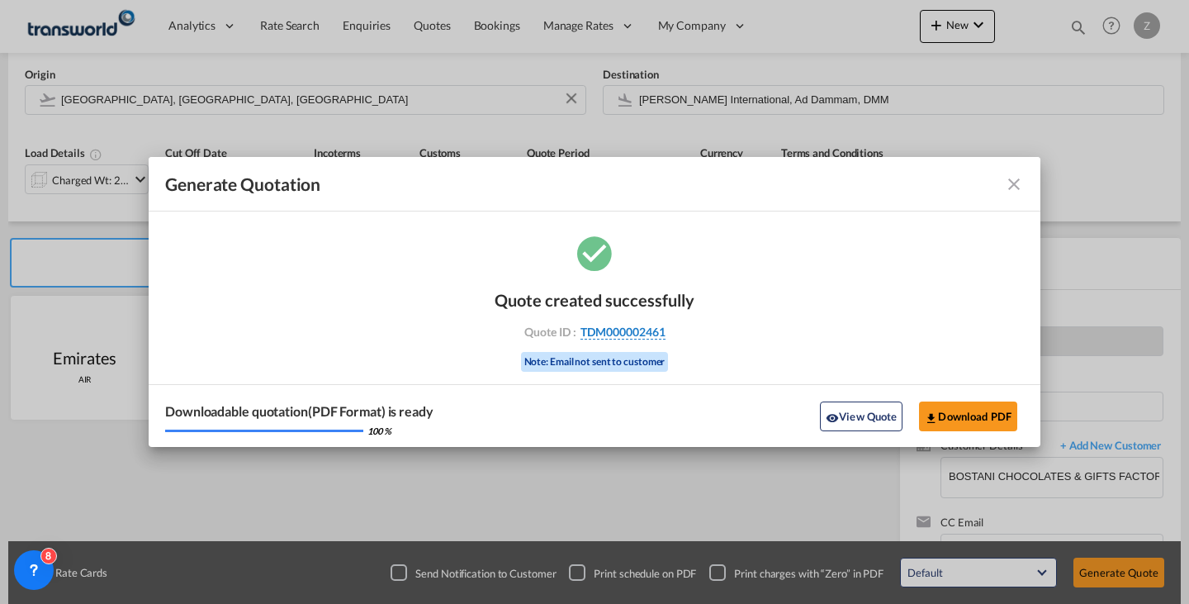
click at [649, 324] on span "TDM000002461" at bounding box center [622, 331] width 85 height 15
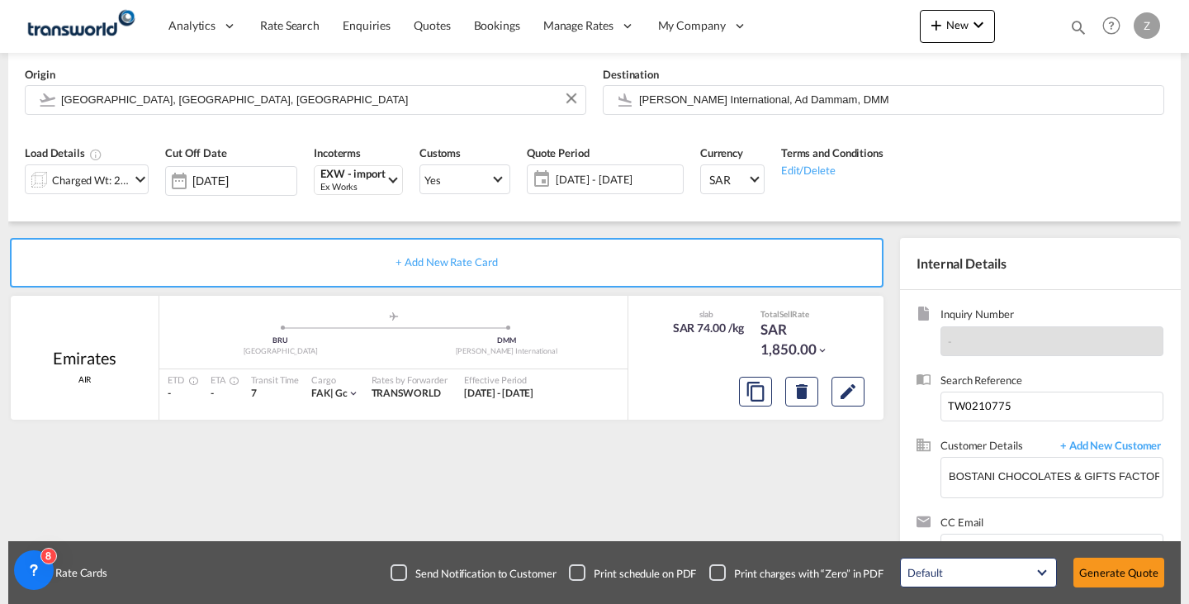
click at [649, 324] on div "Quote created successfully Quote ID : TDM000002461 Note: Email not sent to cust…" at bounding box center [595, 320] width 446 height 107
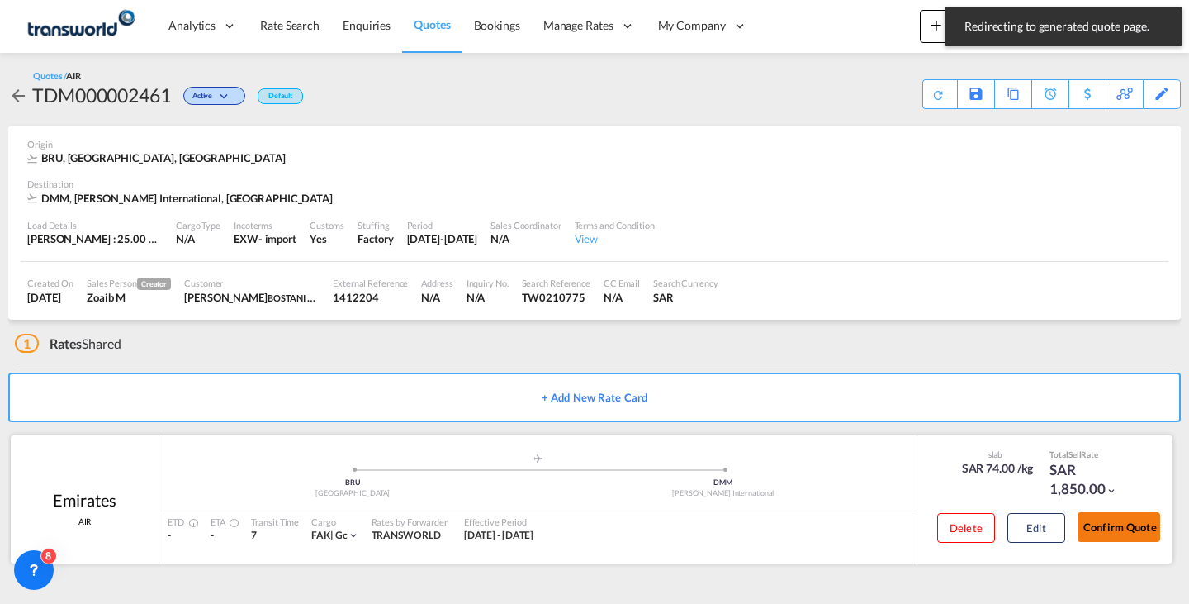
click at [1127, 537] on button "Confirm Quote" at bounding box center [1118, 527] width 83 height 30
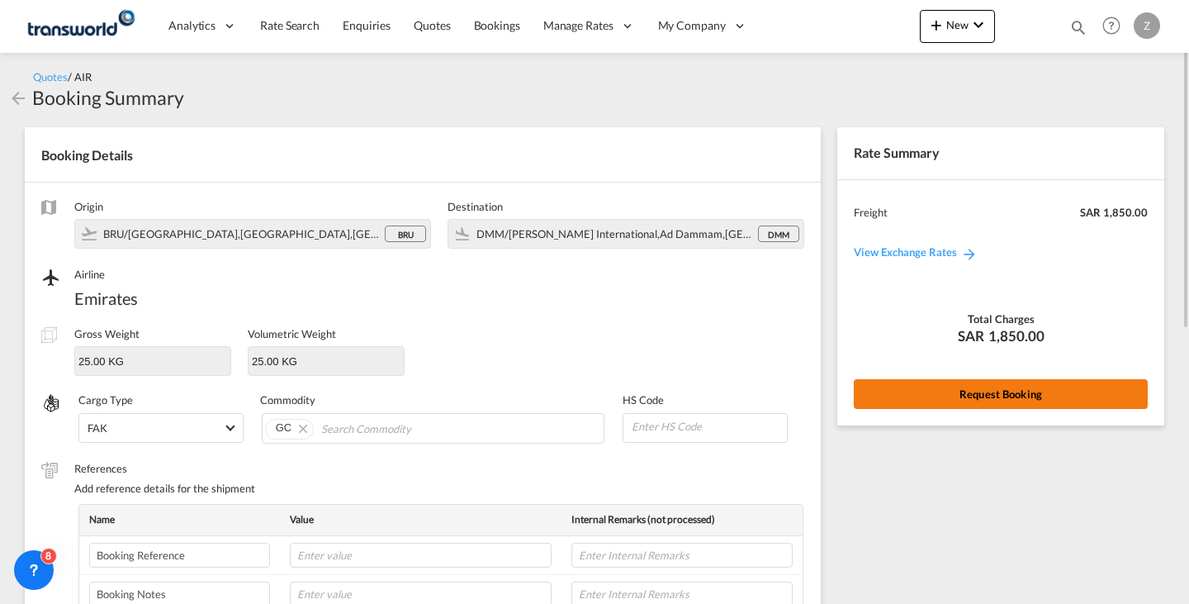
click at [962, 389] on button "Request Booking" at bounding box center [1001, 394] width 294 height 30
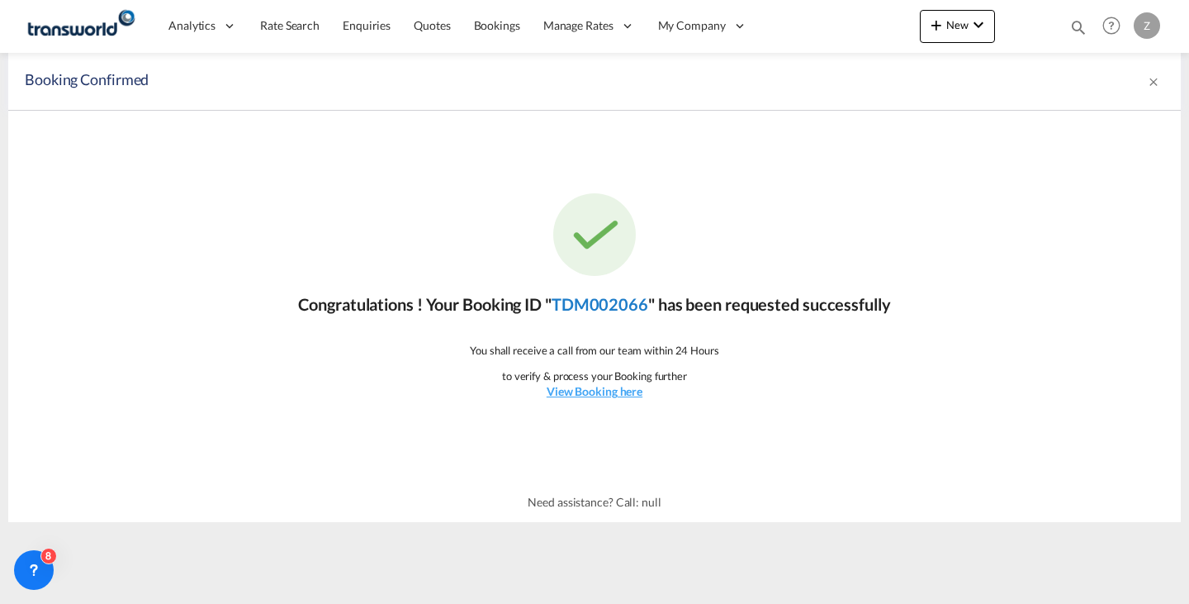
click at [605, 300] on link "TDM002066" at bounding box center [600, 304] width 97 height 20
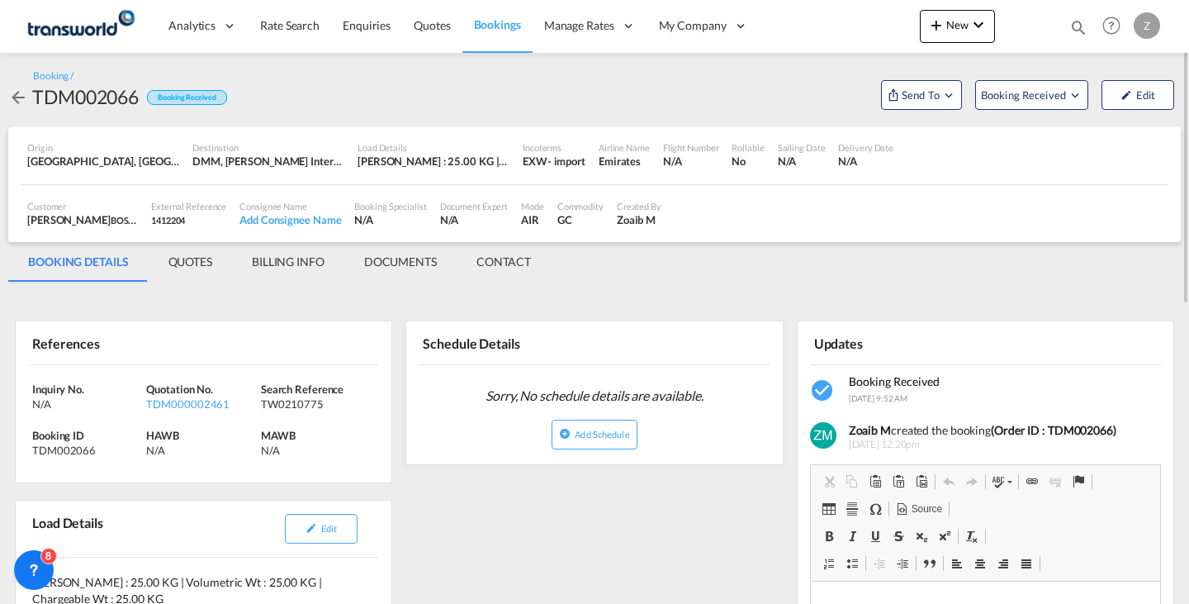
click at [490, 258] on md-tab-item "CONTACT" at bounding box center [504, 262] width 94 height 40
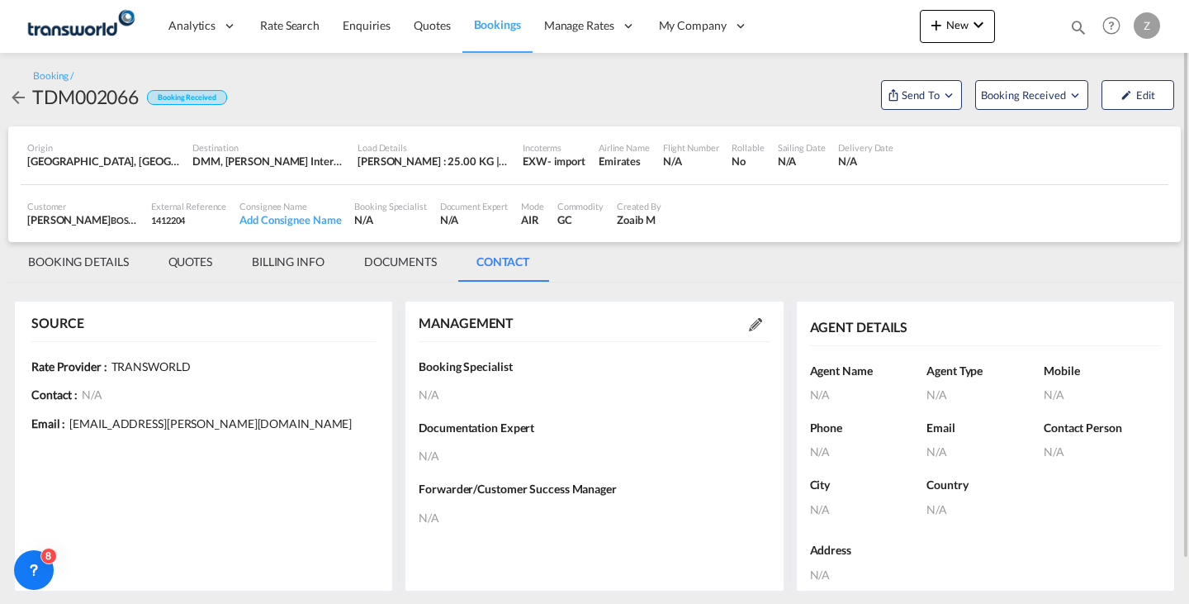
click at [761, 322] on md-icon at bounding box center [755, 324] width 13 height 13
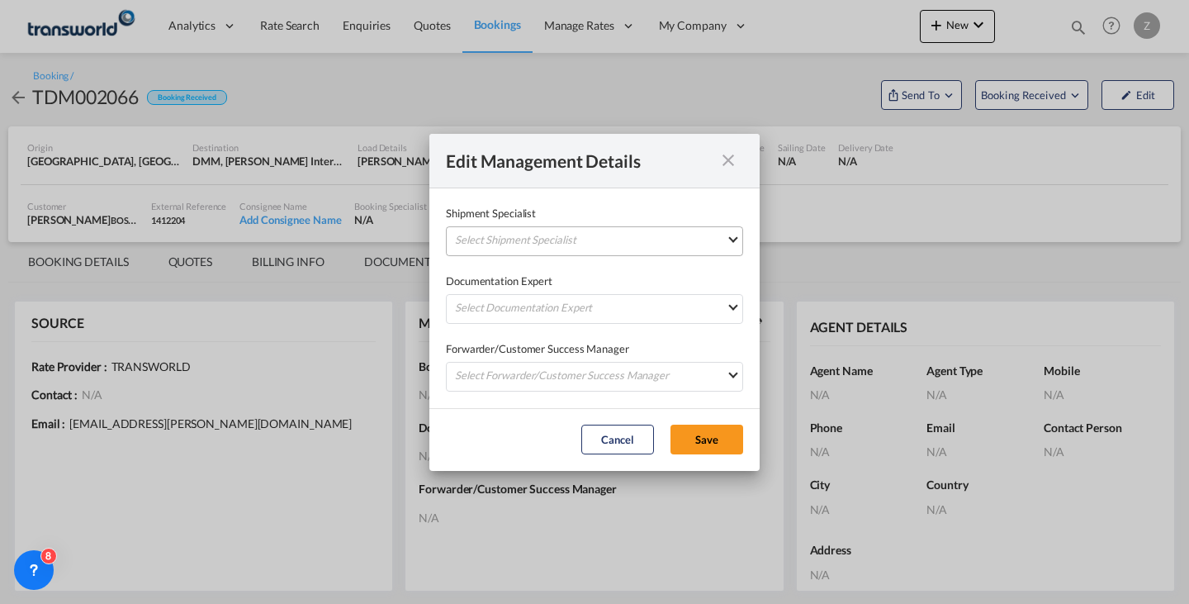
click at [681, 241] on md-select "Select Shipment Specialist [PERSON_NAME] W [PERSON_NAME][EMAIL_ADDRESS][PERSON_…" at bounding box center [594, 241] width 297 height 30
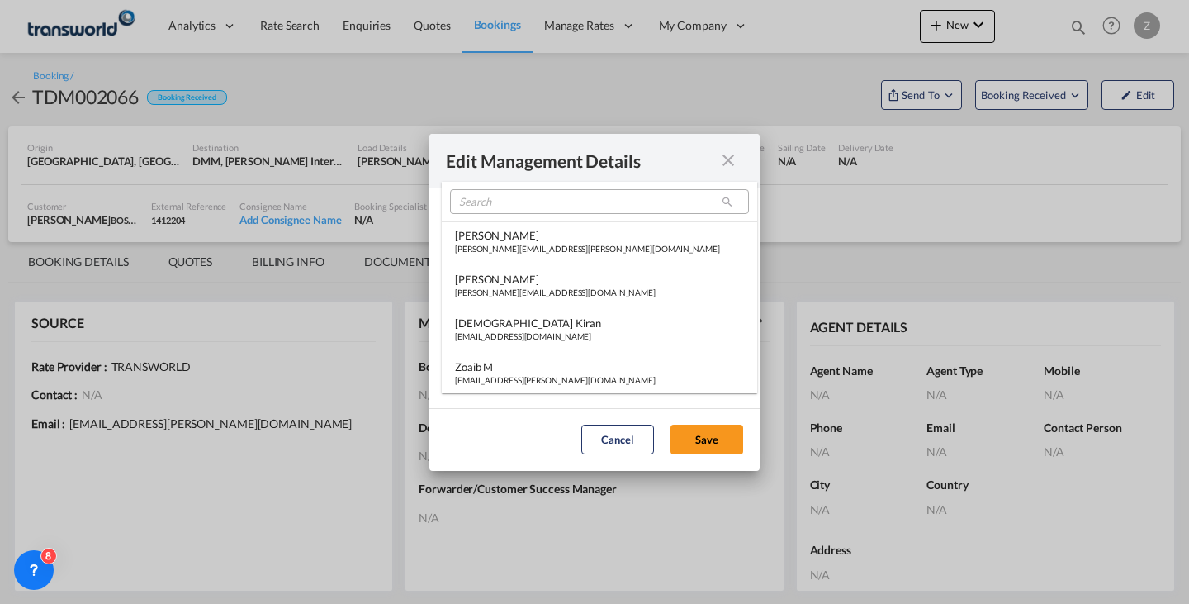
click at [594, 214] on md-select-header at bounding box center [599, 202] width 315 height 40
click at [599, 208] on input "search" at bounding box center [599, 201] width 299 height 25
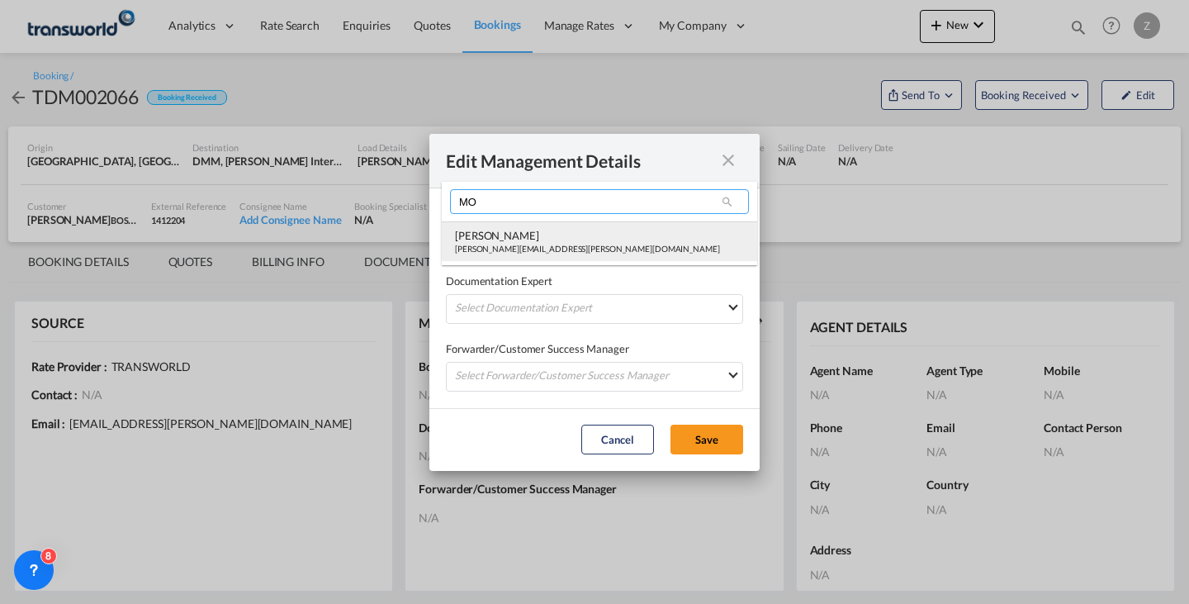
type input "MO"
click at [575, 222] on md-option "[PERSON_NAME] Shahil [EMAIL_ADDRESS][PERSON_NAME][DOMAIN_NAME]" at bounding box center [599, 241] width 315 height 40
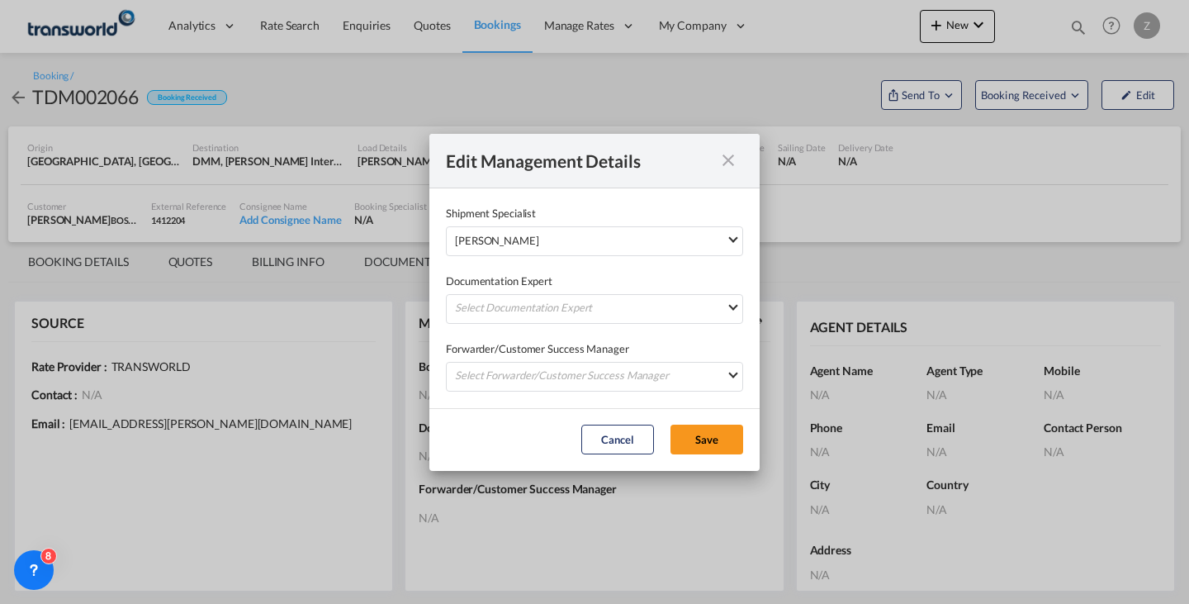
click at [531, 293] on div "Documentation Expert Select Documentation Expert [PERSON_NAME] W [PERSON_NAME][…" at bounding box center [594, 290] width 297 height 68
click at [517, 307] on md-select "Select Documentation Expert [PERSON_NAME] W [PERSON_NAME][EMAIL_ADDRESS][PERSON…" at bounding box center [594, 309] width 297 height 30
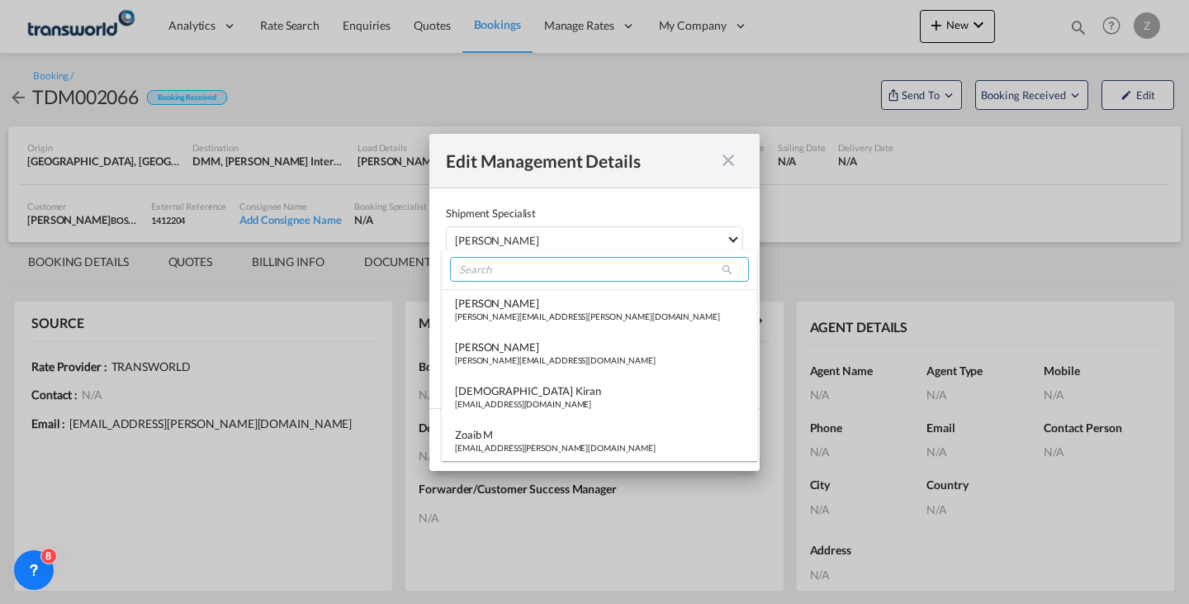
click at [534, 257] on input "search" at bounding box center [599, 269] width 299 height 25
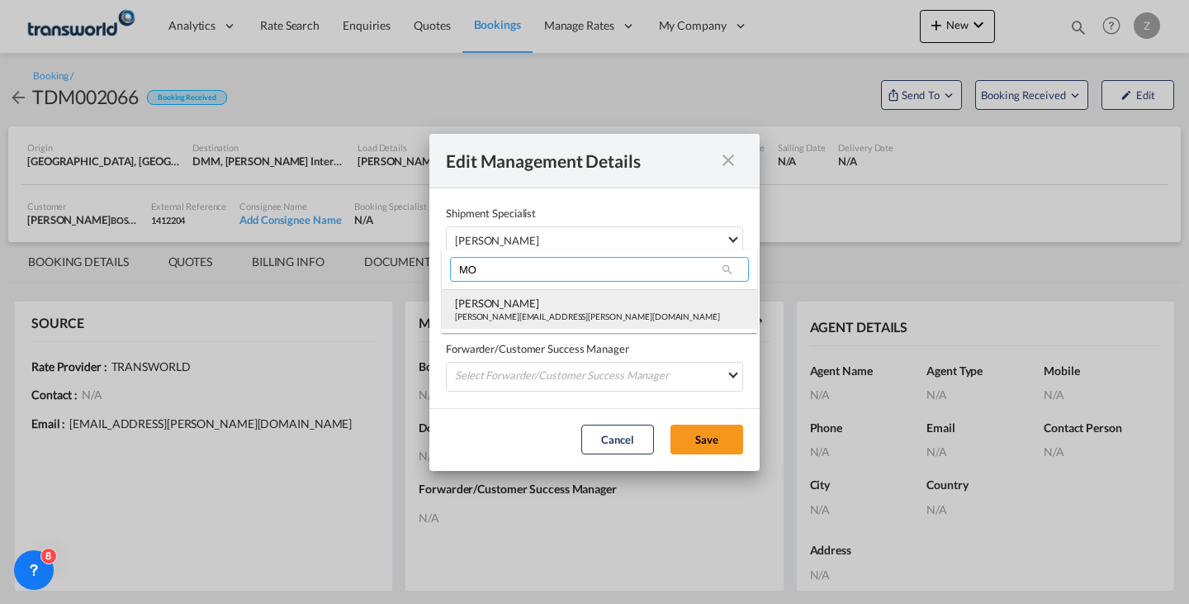
type input "MO"
click at [500, 312] on div "[PERSON_NAME][EMAIL_ADDRESS][PERSON_NAME][DOMAIN_NAME]" at bounding box center [587, 316] width 265 height 12
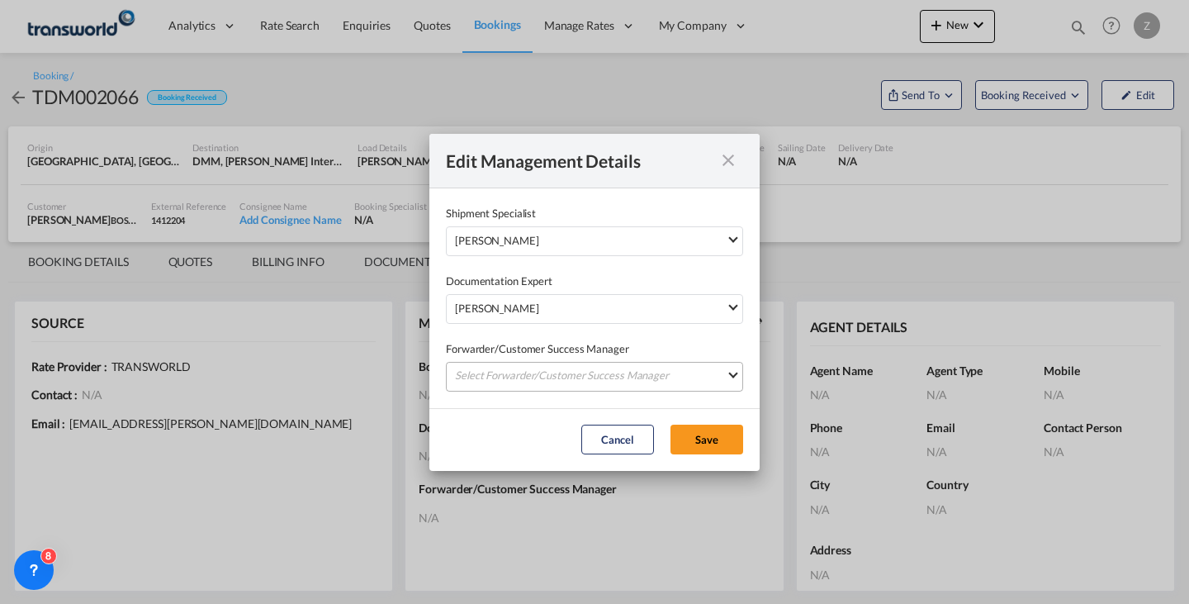
click at [488, 377] on md-select "Select Forwarder/Customer Success Manager [PERSON_NAME] [PERSON_NAME][EMAIL_ADD…" at bounding box center [594, 377] width 297 height 30
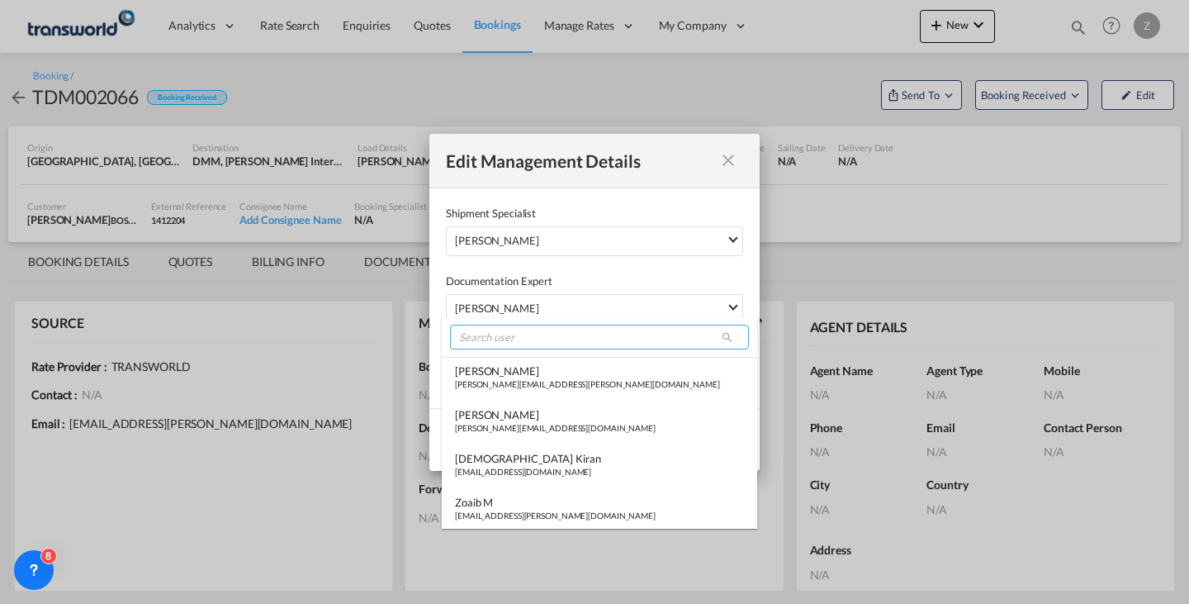
click at [505, 334] on input "search" at bounding box center [599, 336] width 299 height 25
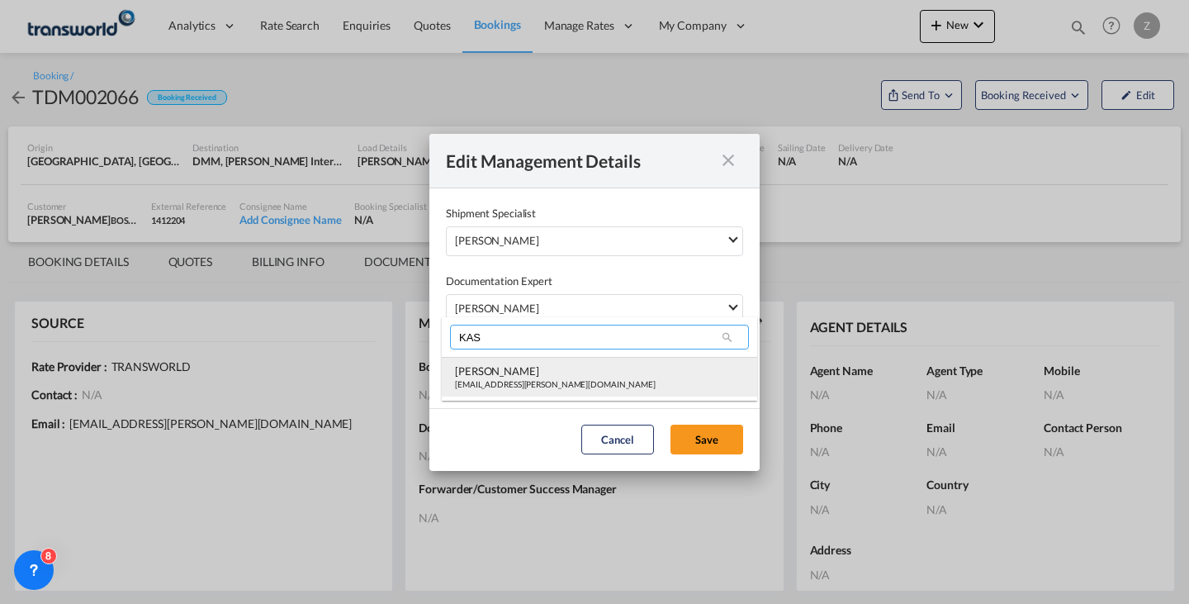
type input "KAS"
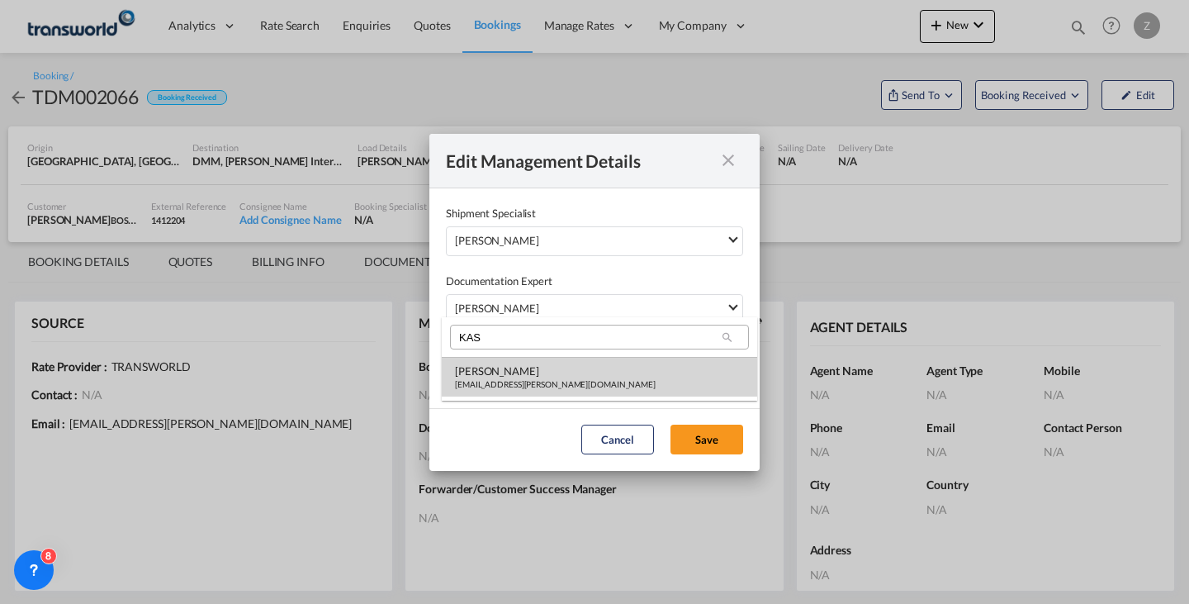
click at [487, 363] on div "[PERSON_NAME]" at bounding box center [555, 370] width 201 height 15
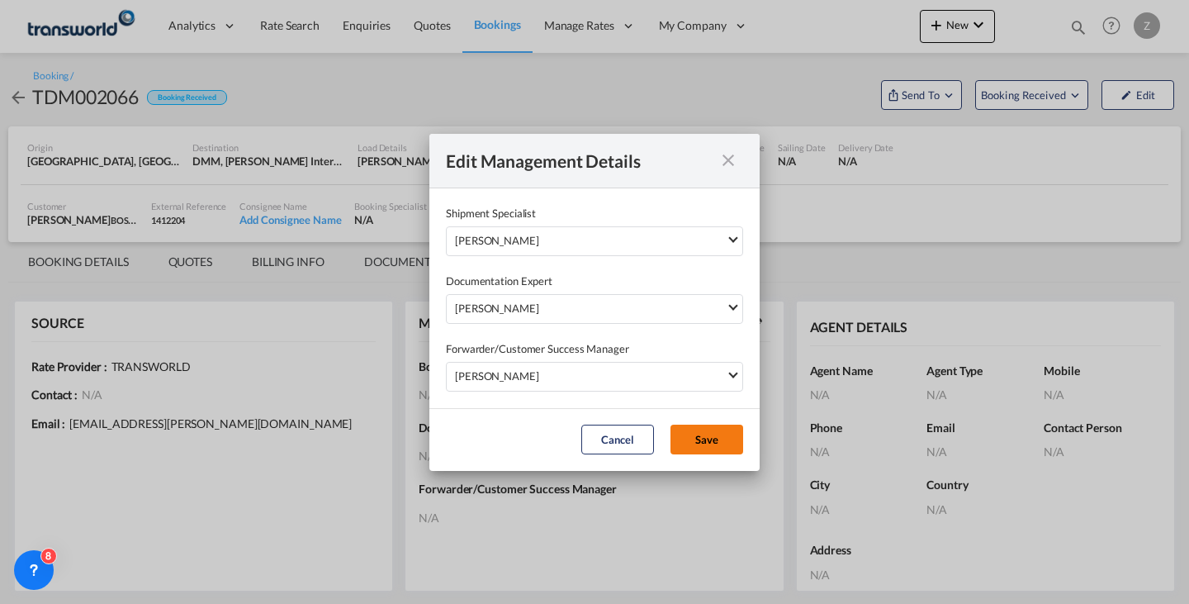
click at [721, 440] on button "Save" at bounding box center [706, 439] width 73 height 30
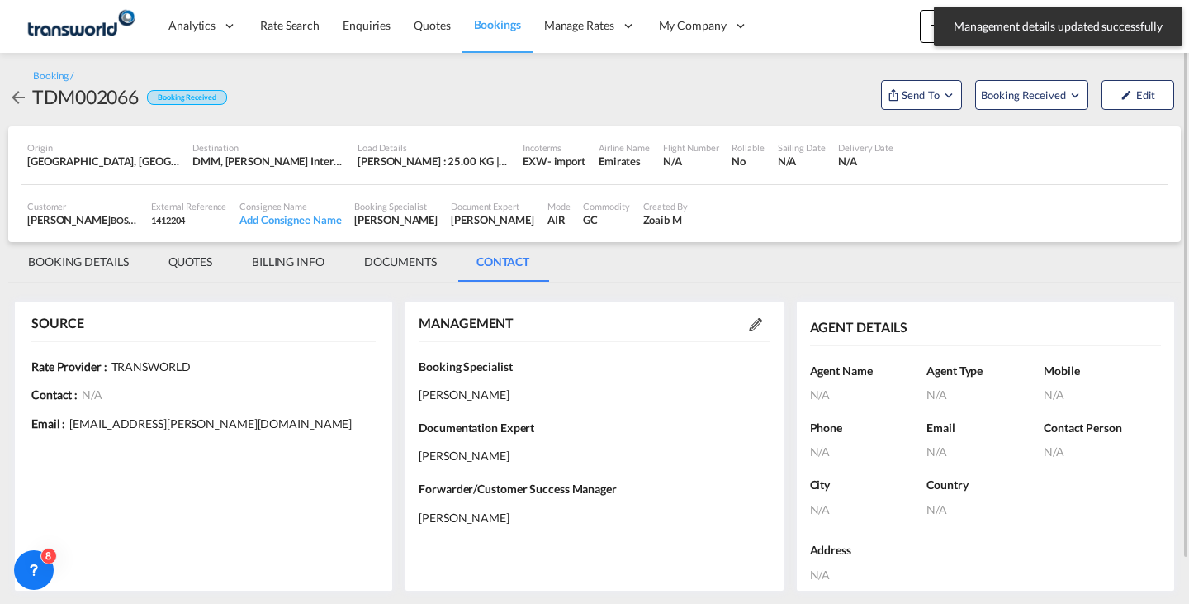
click at [67, 255] on md-tab-item "BOOKING DETAILS" at bounding box center [78, 262] width 140 height 40
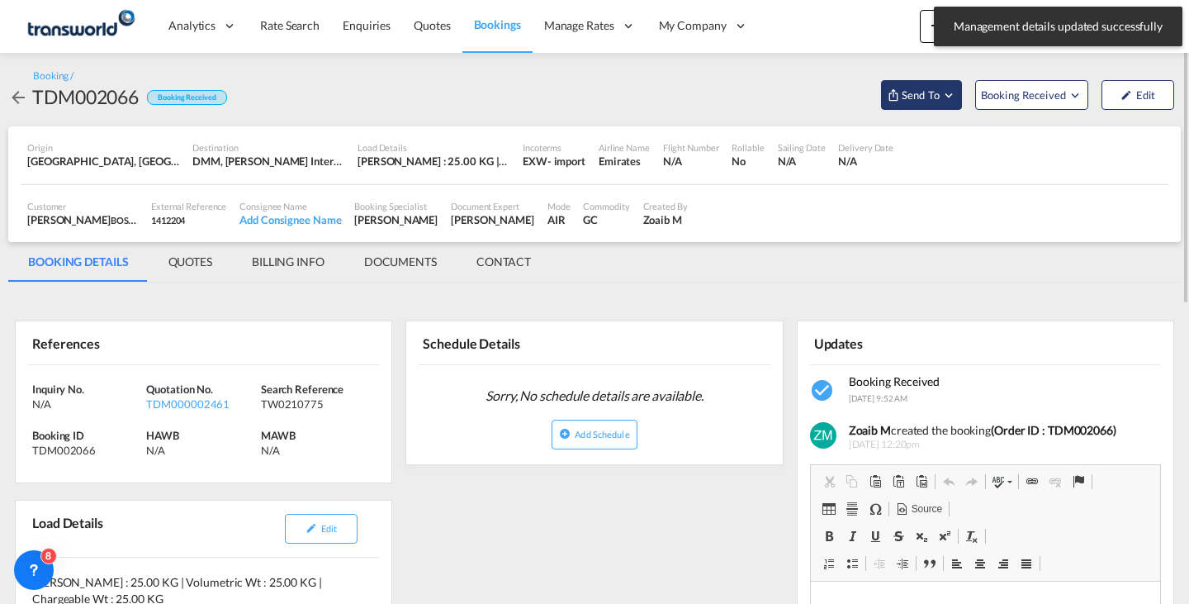
click at [939, 89] on span "Send To" at bounding box center [920, 95] width 41 height 17
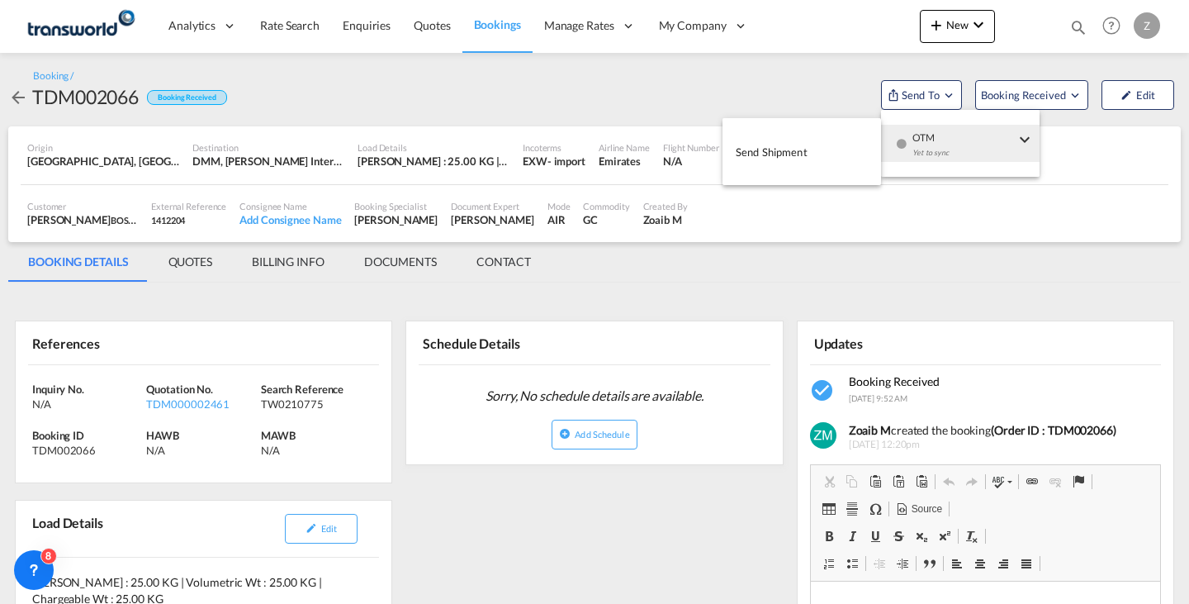
click at [834, 154] on button "Send Shipment" at bounding box center [801, 151] width 159 height 37
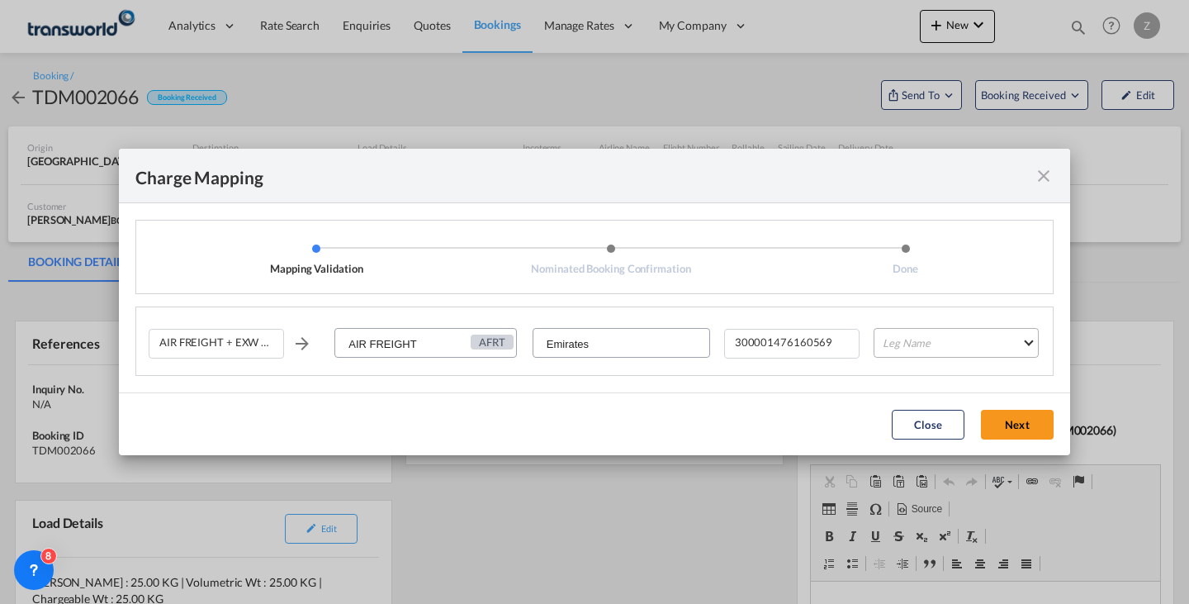
click at [938, 340] on md-select "Leg Name HANDLING ORIGIN HANDLING DESTINATION OTHERS TL PICK UP CUSTOMS ORIGIN …" at bounding box center [956, 343] width 165 height 30
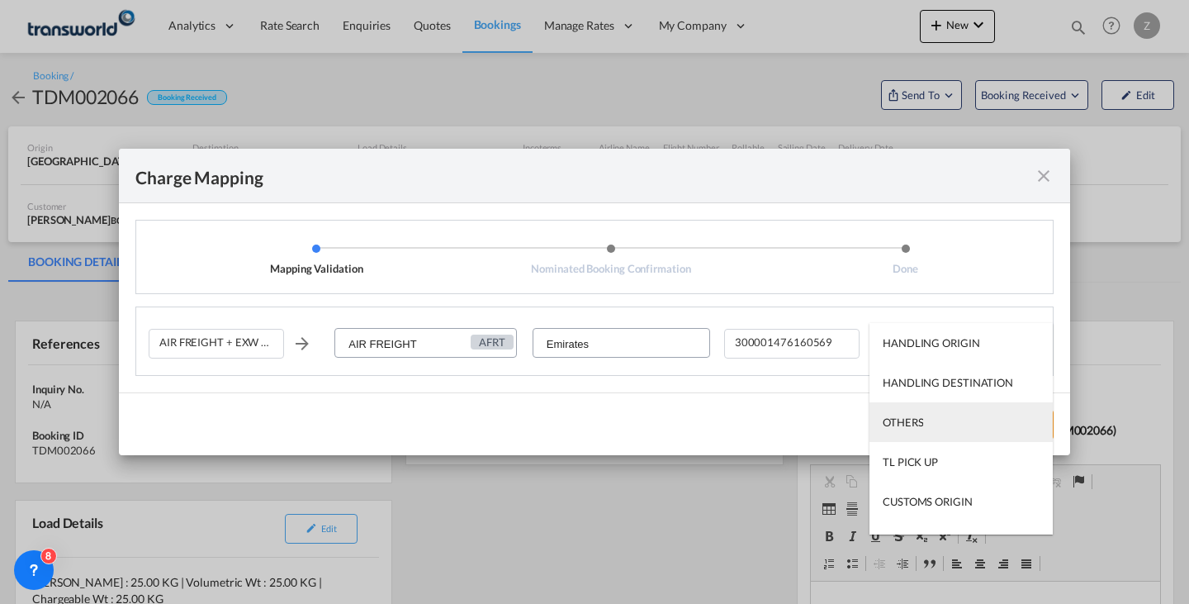
click at [913, 417] on div "OTHERS" at bounding box center [903, 421] width 40 height 15
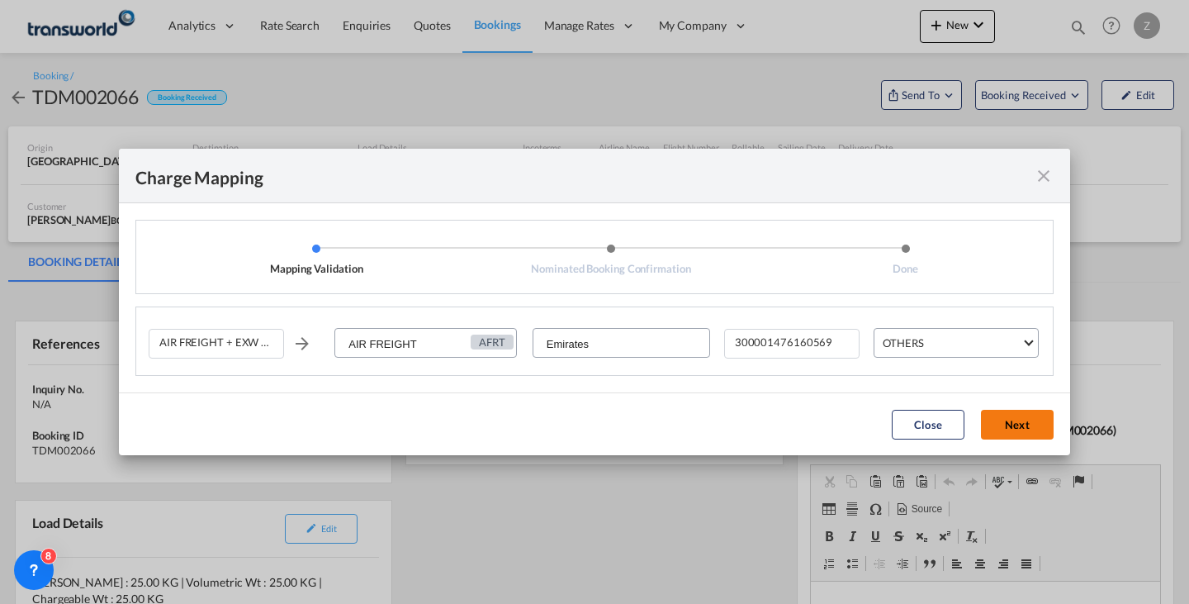
click at [1018, 421] on button "Next" at bounding box center [1017, 425] width 73 height 30
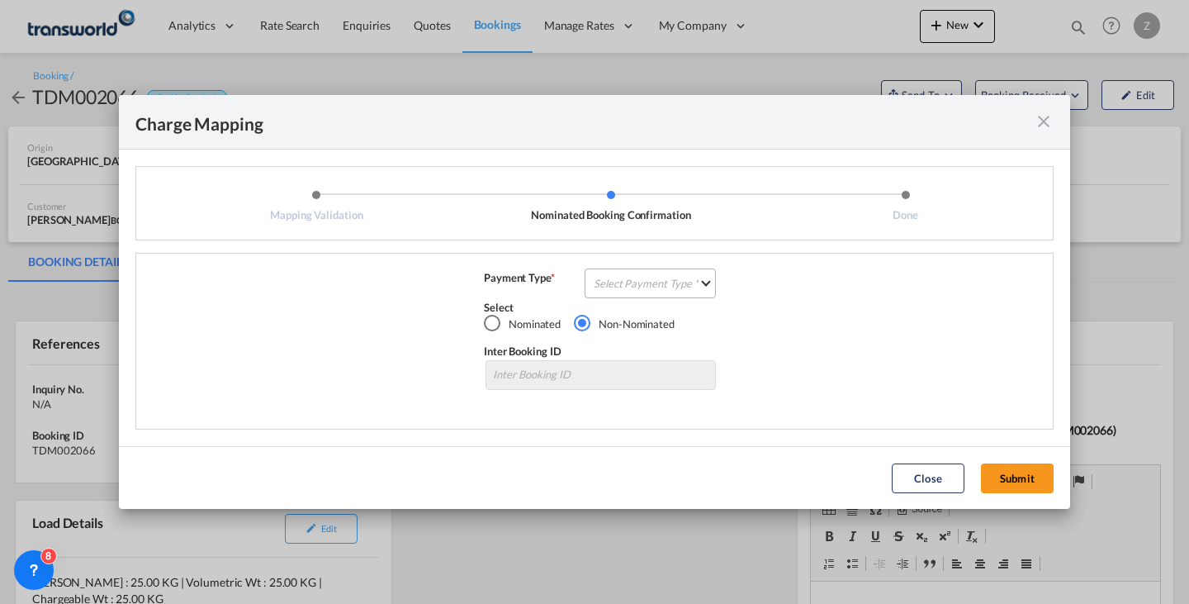
click at [614, 291] on md-select "Select Payment Type COLLECT PREPAID" at bounding box center [650, 283] width 131 height 30
click at [647, 281] on md-option "COLLECT" at bounding box center [655, 283] width 146 height 40
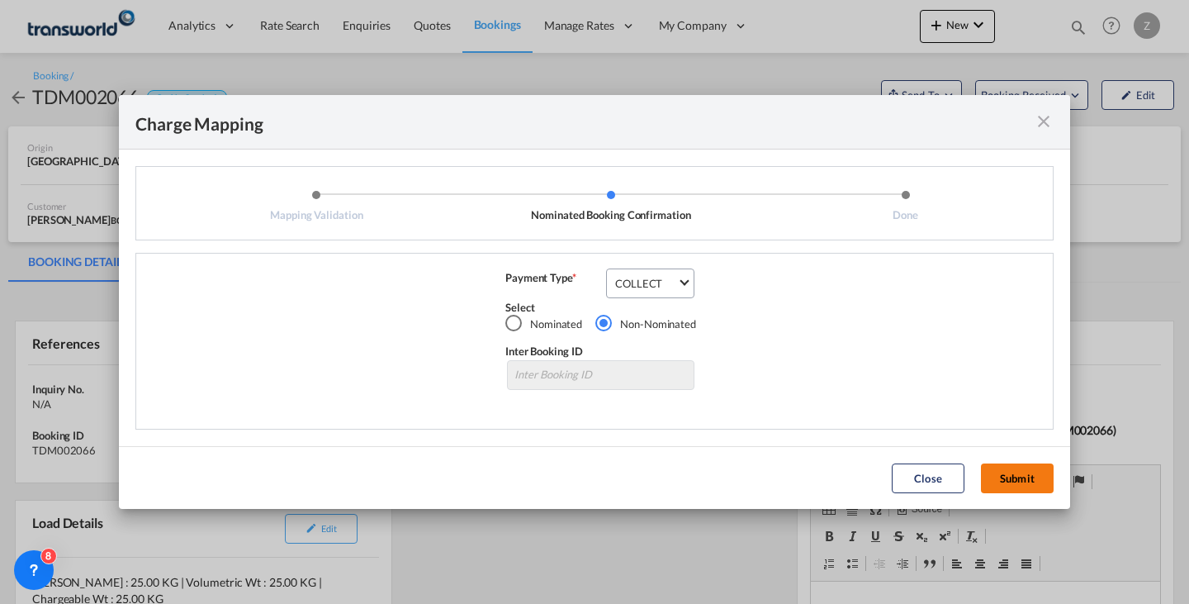
click at [1013, 468] on button "Submit" at bounding box center [1017, 478] width 73 height 30
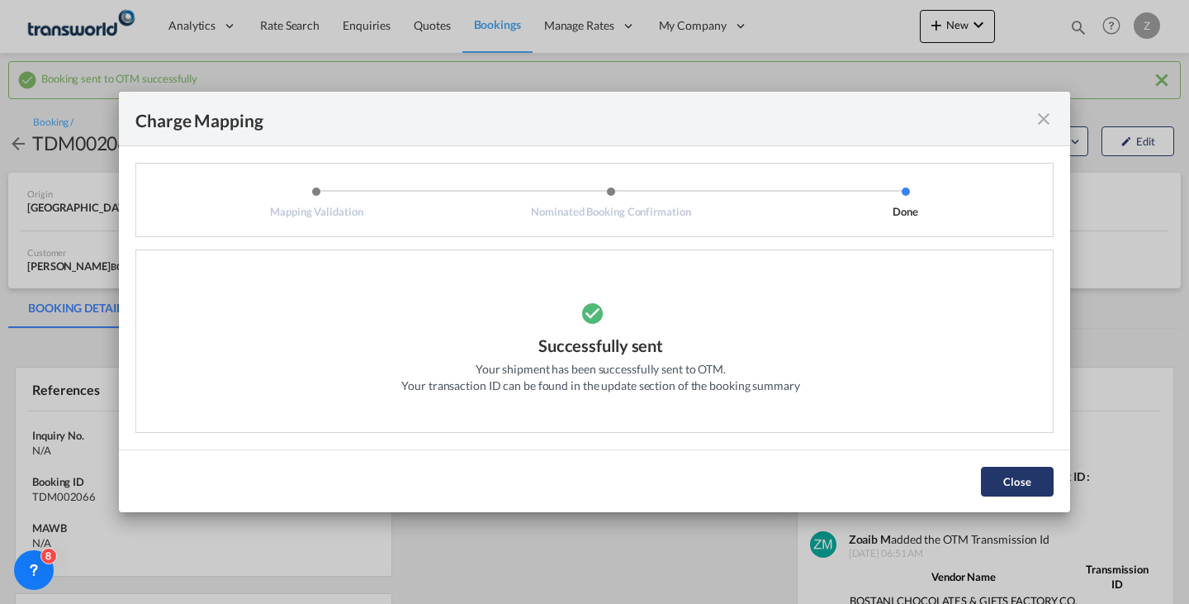
click at [995, 471] on button "Close" at bounding box center [1017, 481] width 73 height 30
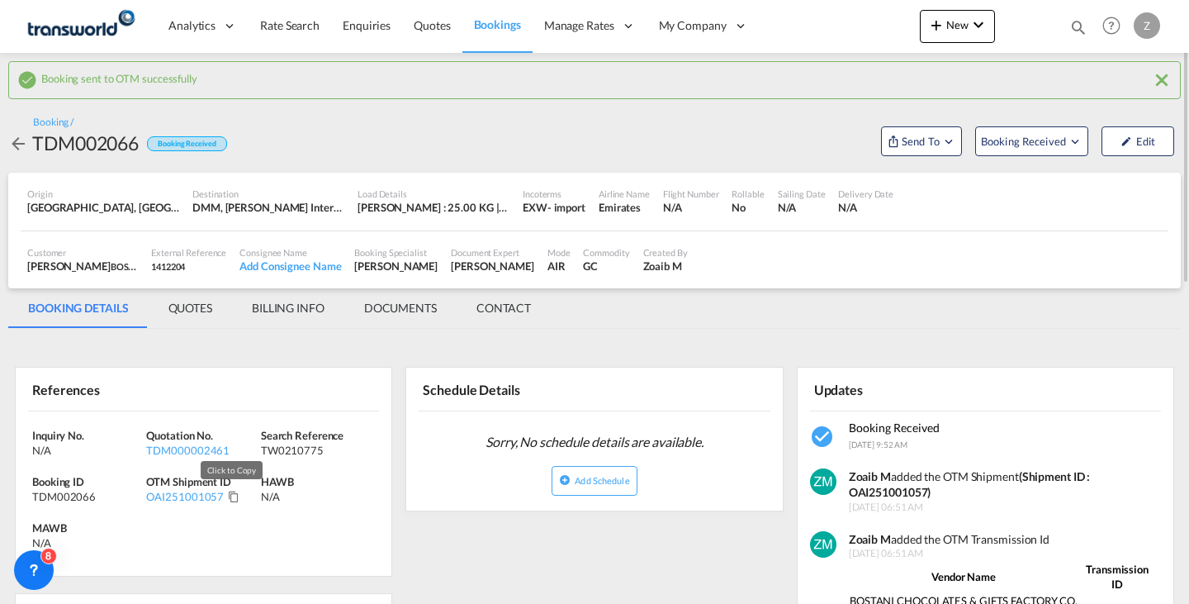
click at [230, 494] on md-icon "Click to Copy" at bounding box center [234, 496] width 12 height 12
